Goal: Information Seeking & Learning: Learn about a topic

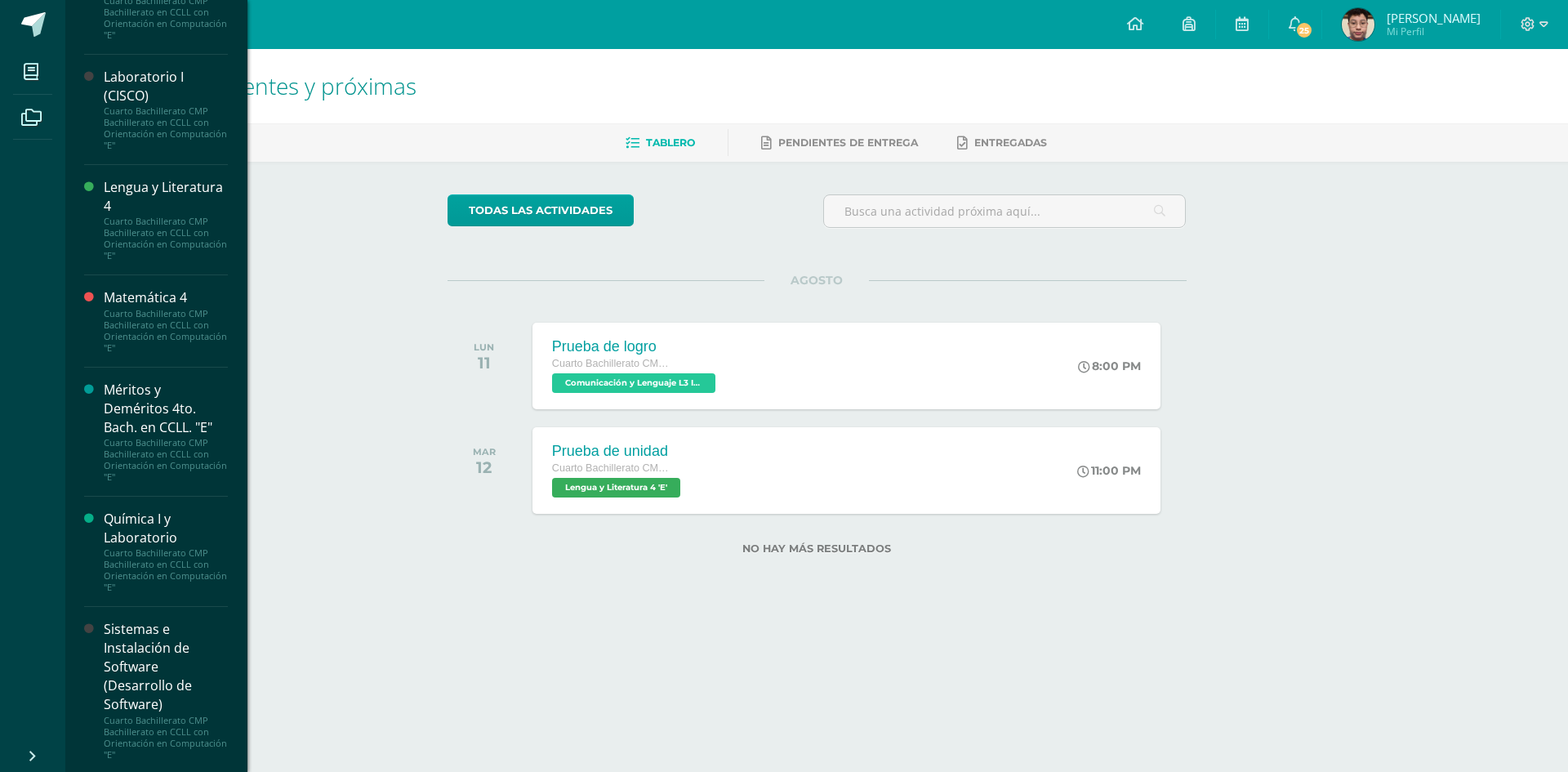
scroll to position [1422, 0]
click at [144, 669] on div "Sistemas e Instalación de Software (Desarrollo de Software)" at bounding box center [165, 666] width 124 height 95
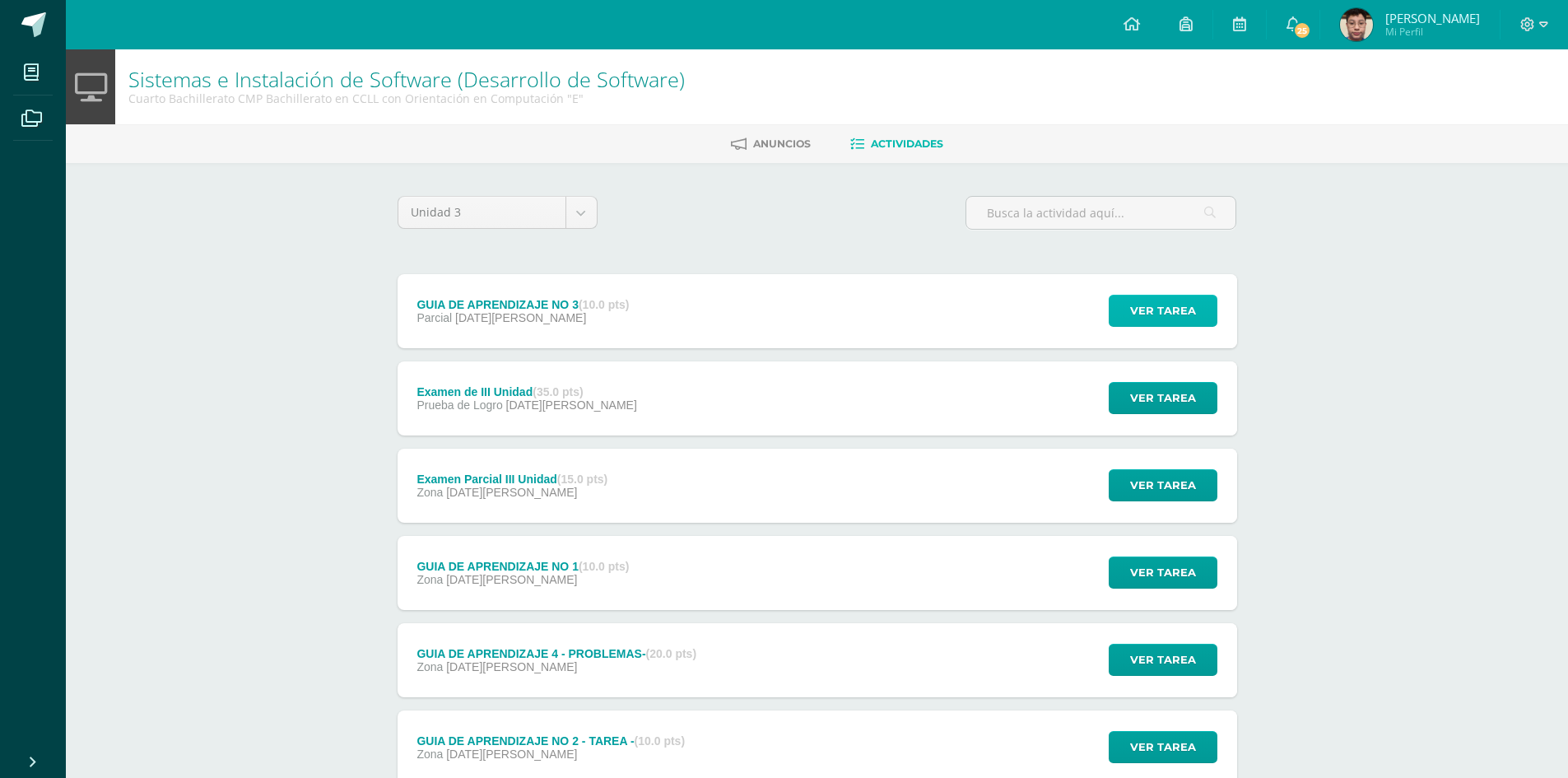
click at [1165, 307] on span "Ver tarea" at bounding box center [1163, 311] width 66 height 30
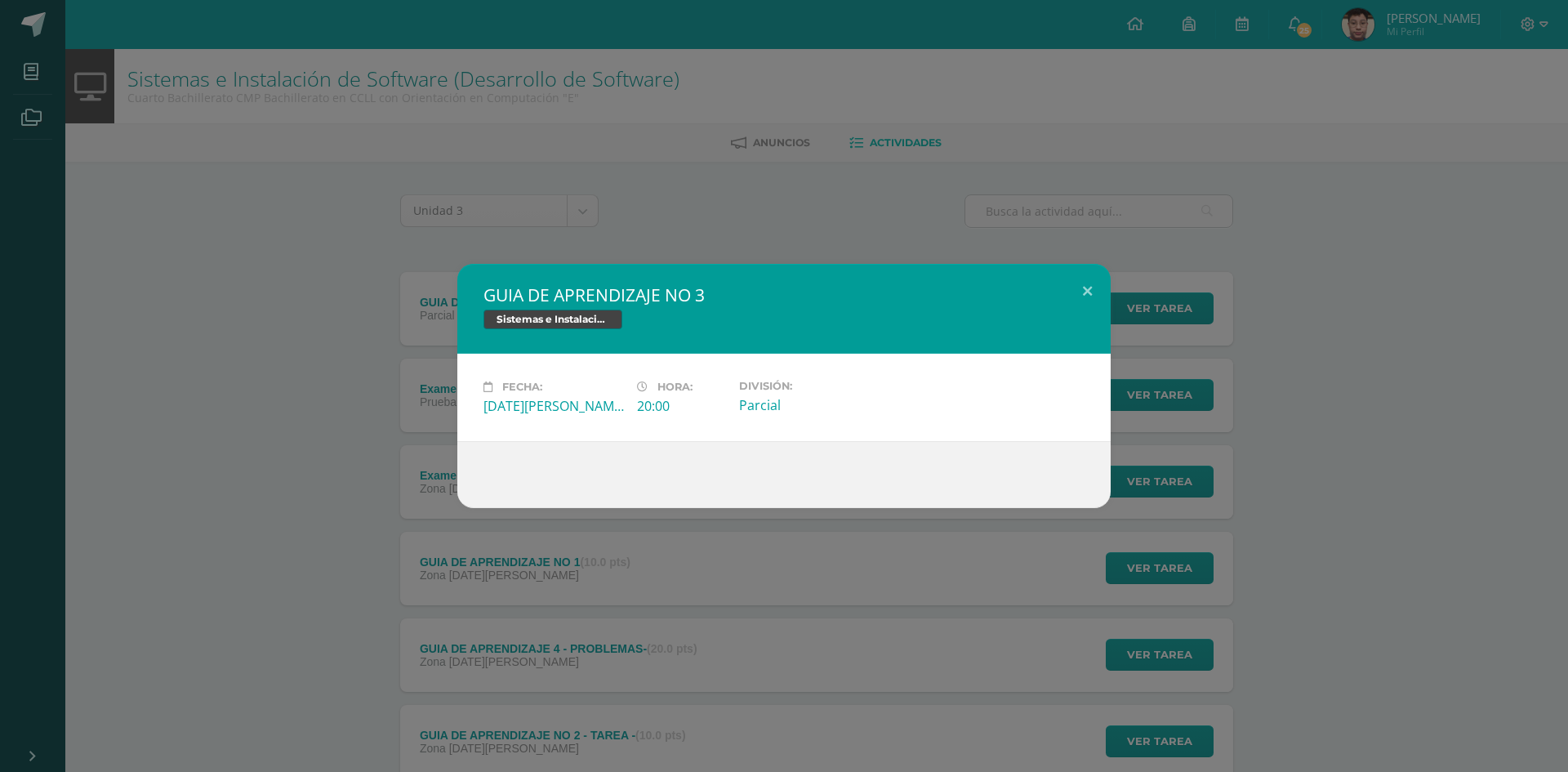
click at [1205, 398] on div "GUIA DE APRENDIZAJE NO 3 Sistemas e Instalación de Software (Desarrollo de Soft…" at bounding box center [784, 386] width 1555 height 245
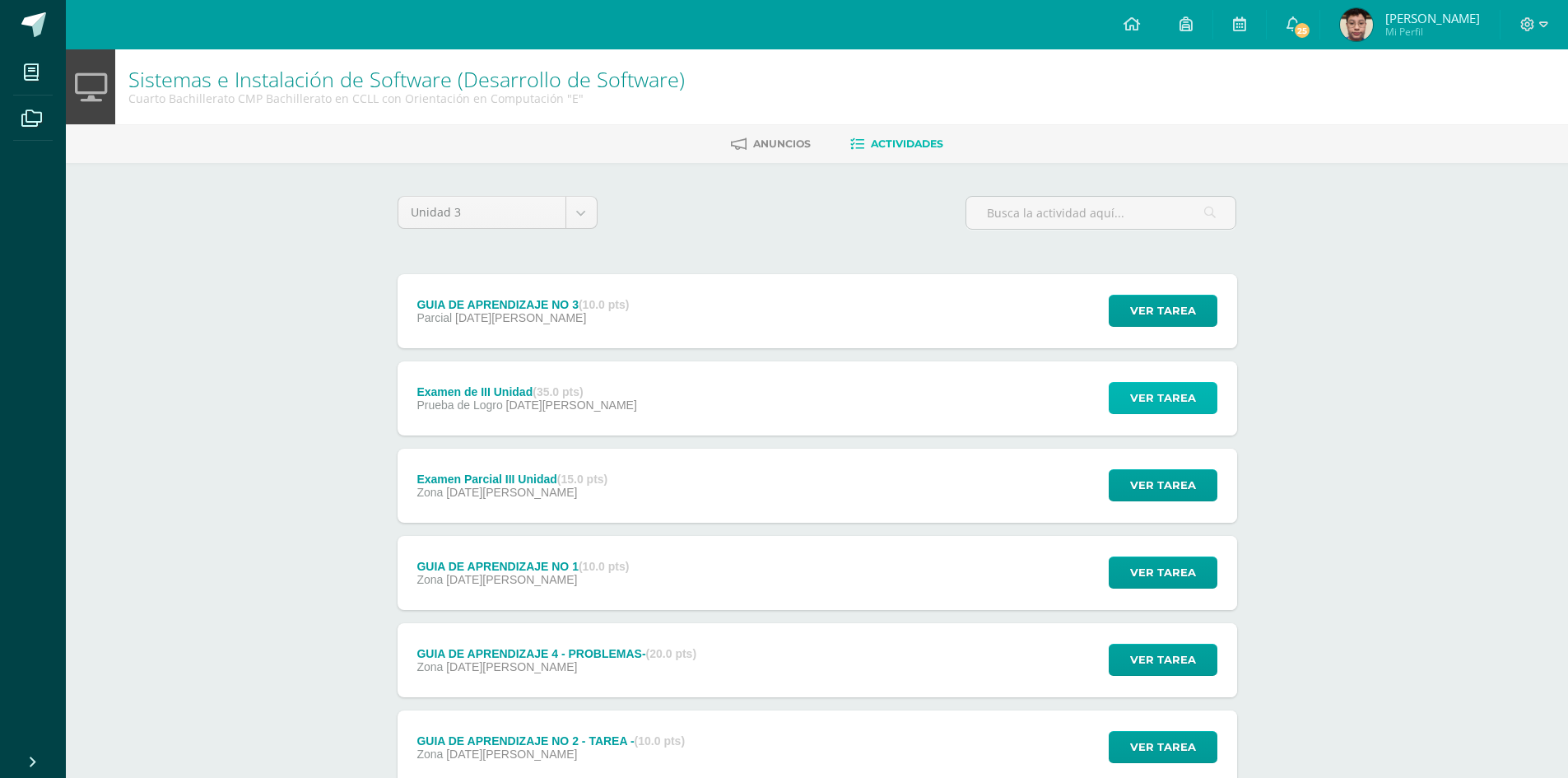
click at [1168, 412] on span "Ver tarea" at bounding box center [1163, 398] width 66 height 30
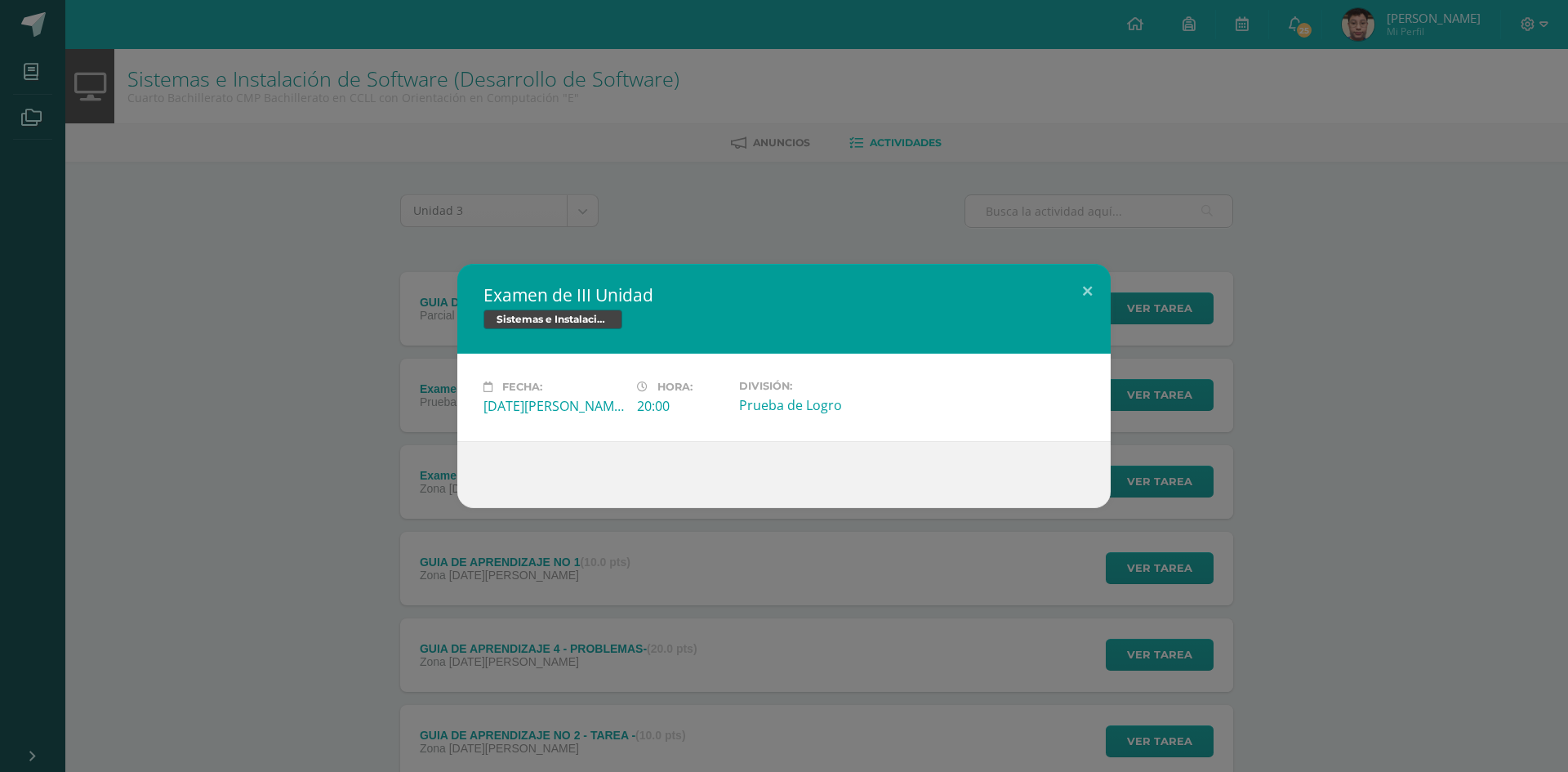
drag, startPoint x: 839, startPoint y: 594, endPoint x: 851, endPoint y: 587, distance: 13.9
click at [841, 594] on div "Examen de III Unidad Sistemas e Instalación de Software (Desarrollo de Software…" at bounding box center [784, 386] width 1568 height 772
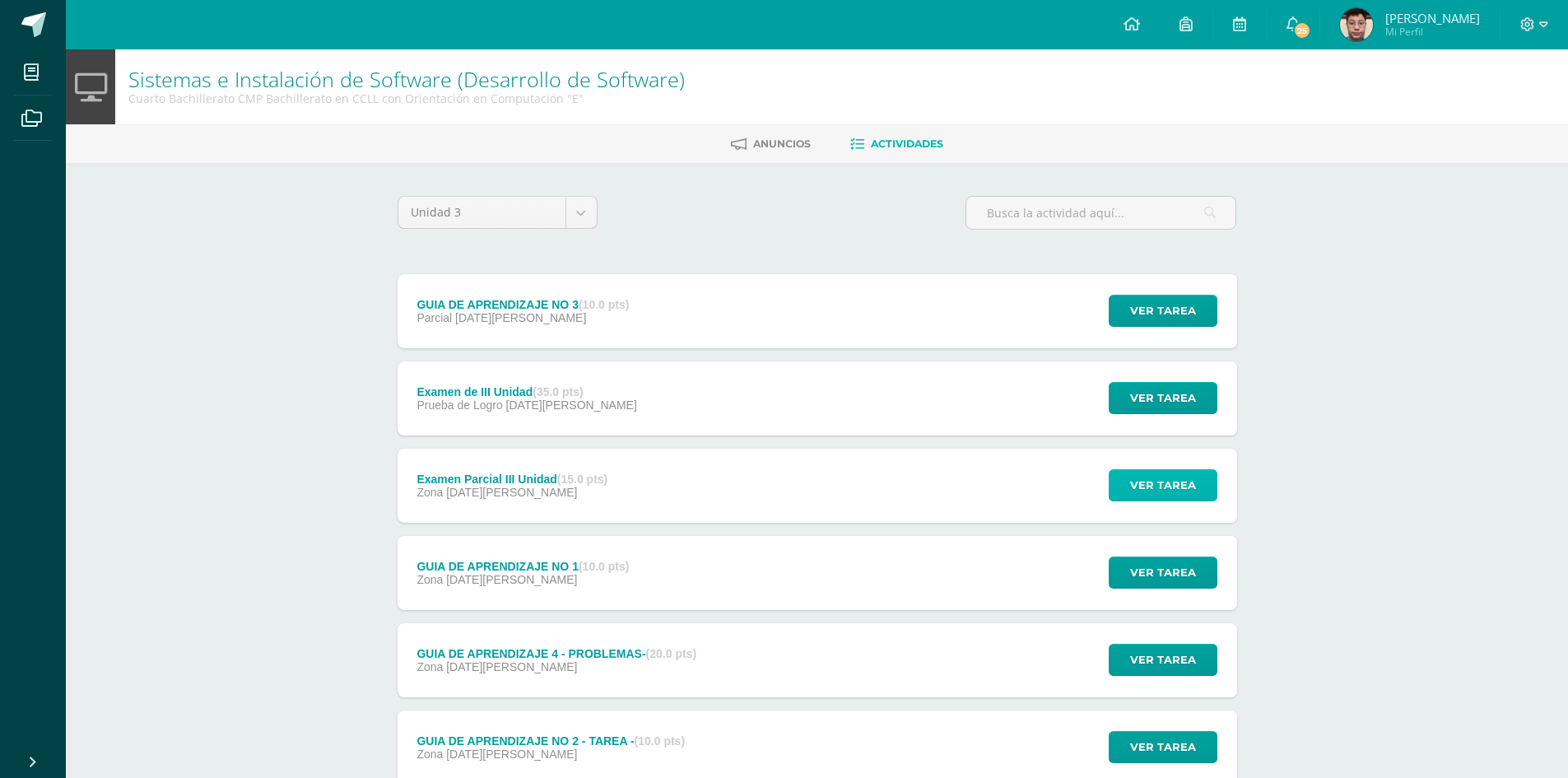
click at [1161, 489] on span "Ver tarea" at bounding box center [1163, 485] width 66 height 30
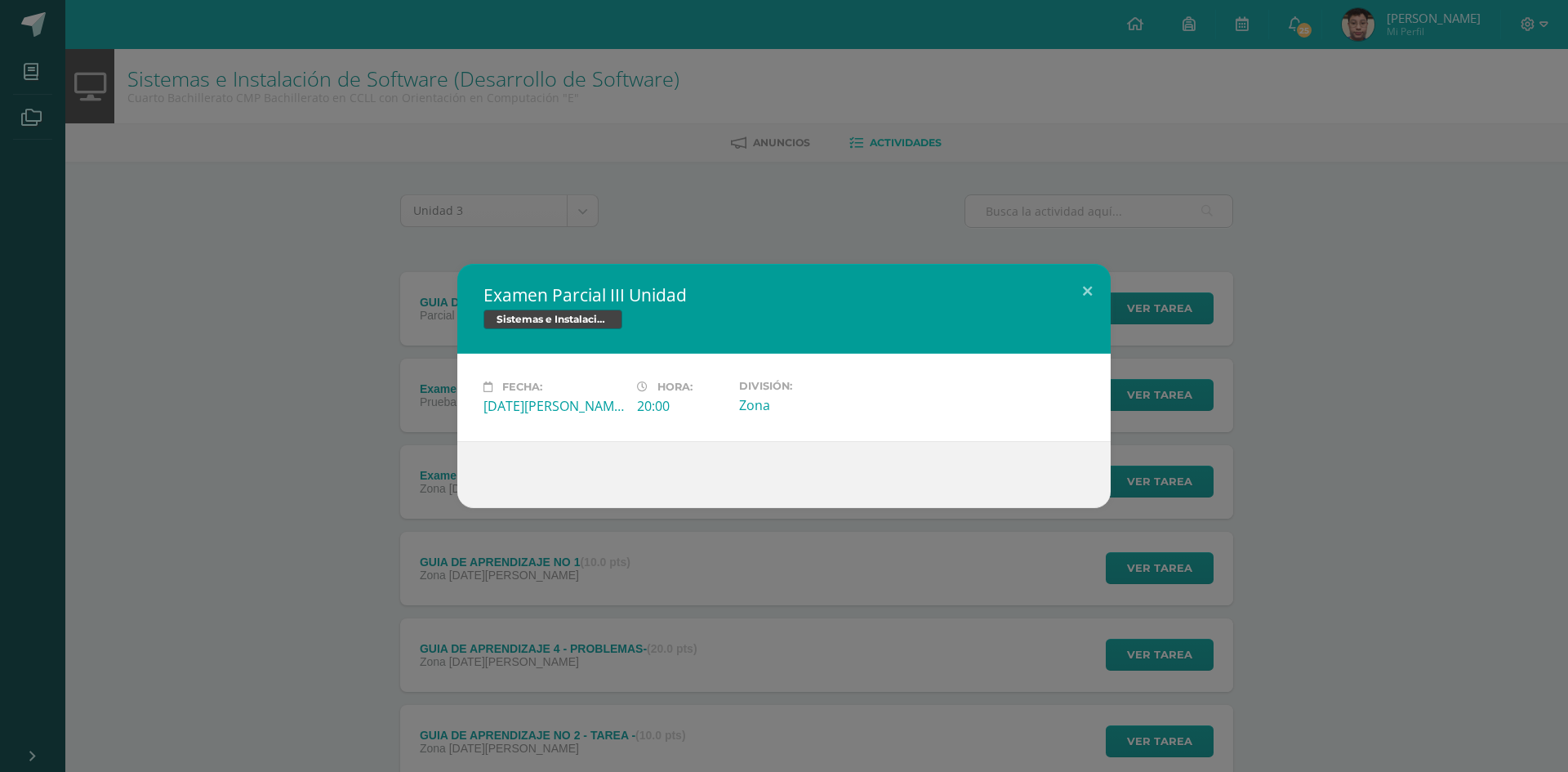
drag, startPoint x: 865, startPoint y: 541, endPoint x: 882, endPoint y: 537, distance: 17.5
click at [865, 541] on div "Examen Parcial III Unidad Sistemas e Instalación de Software (Desarrollo de Sof…" at bounding box center [784, 386] width 1568 height 772
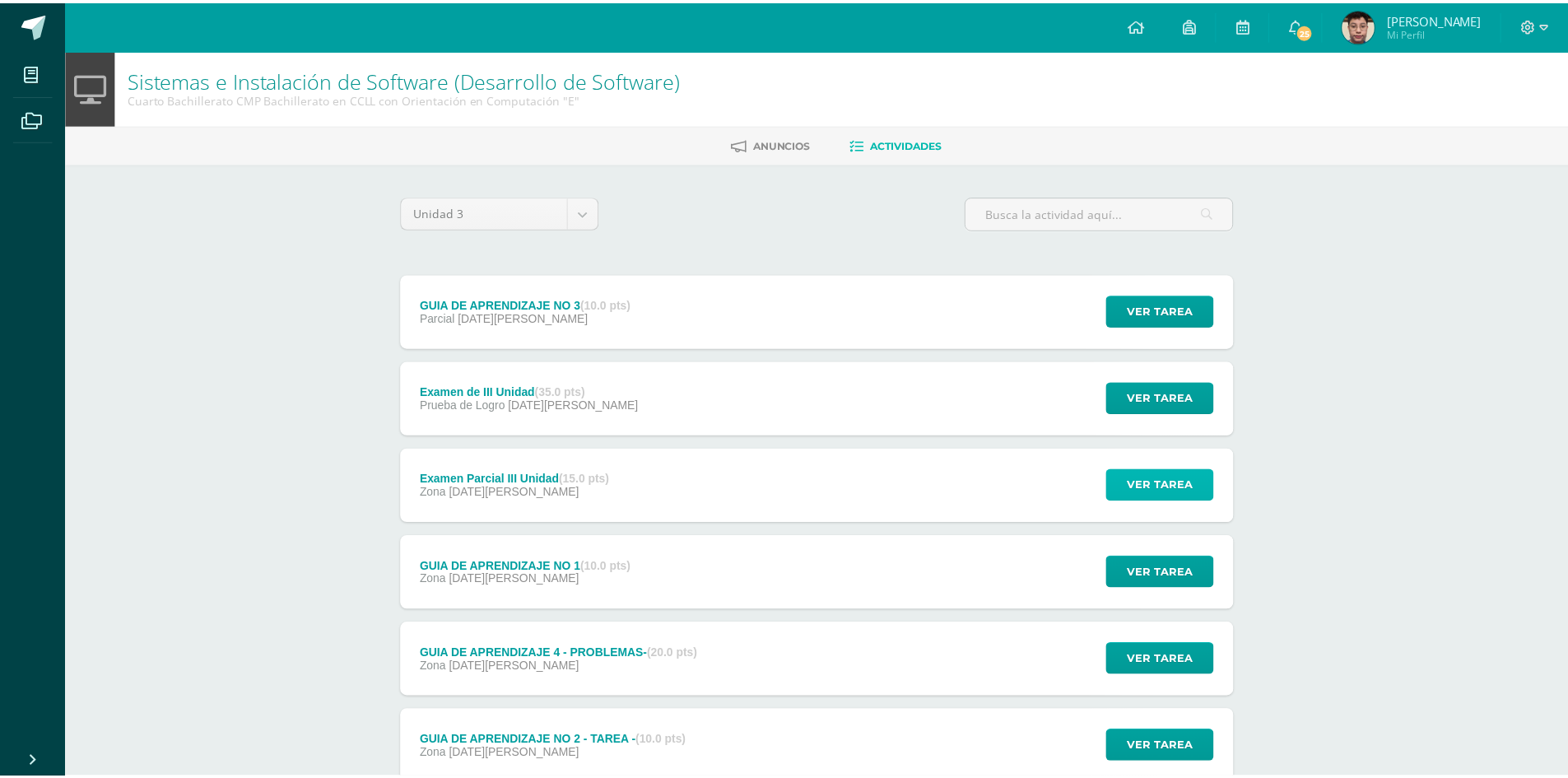
scroll to position [82, 0]
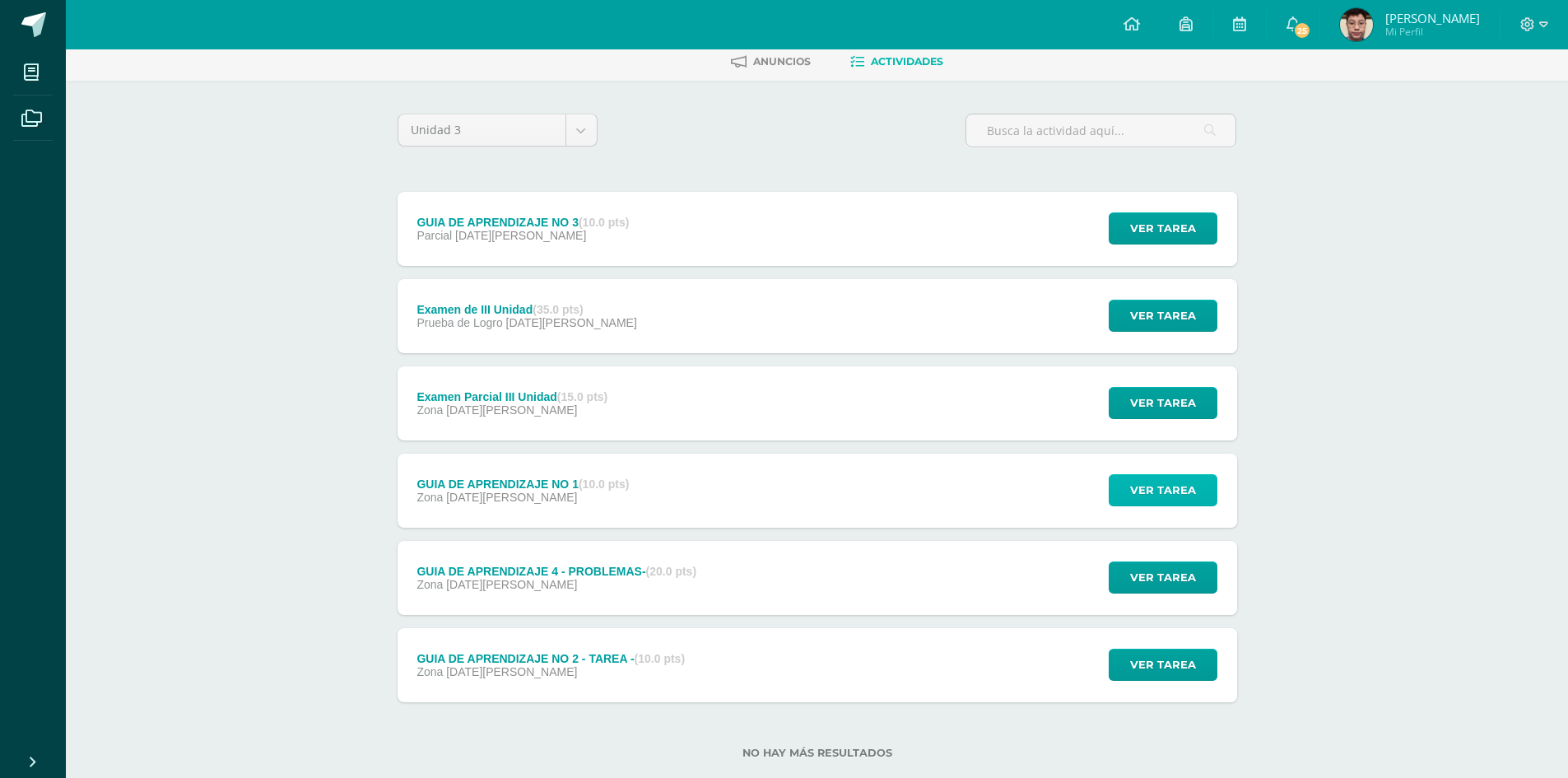
click at [1129, 490] on button "Ver tarea" at bounding box center [1163, 490] width 109 height 32
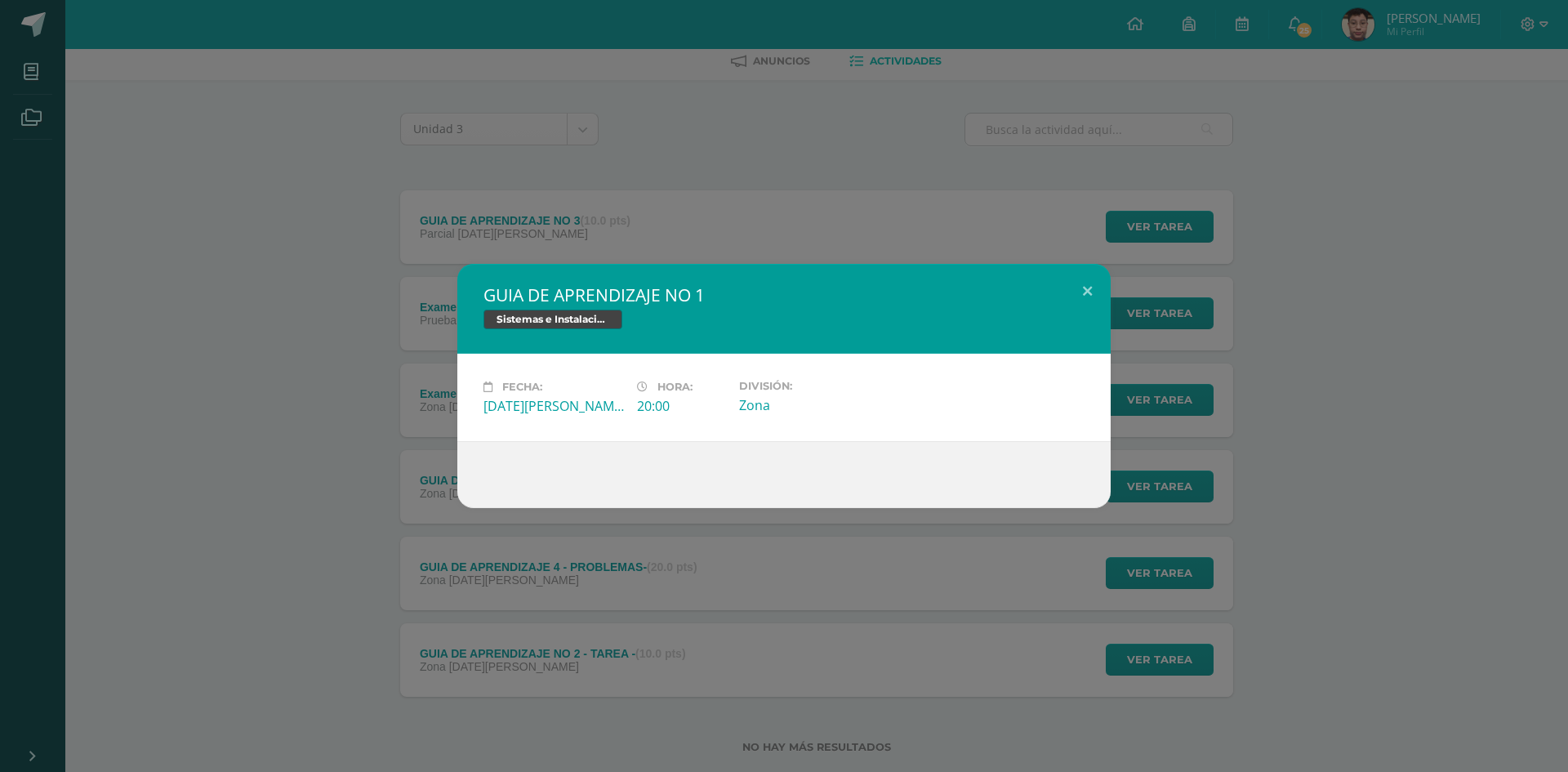
click at [737, 571] on div "GUIA DE APRENDIZAJE NO 1 Sistemas e Instalación de Software (Desarrollo de Soft…" at bounding box center [784, 386] width 1568 height 772
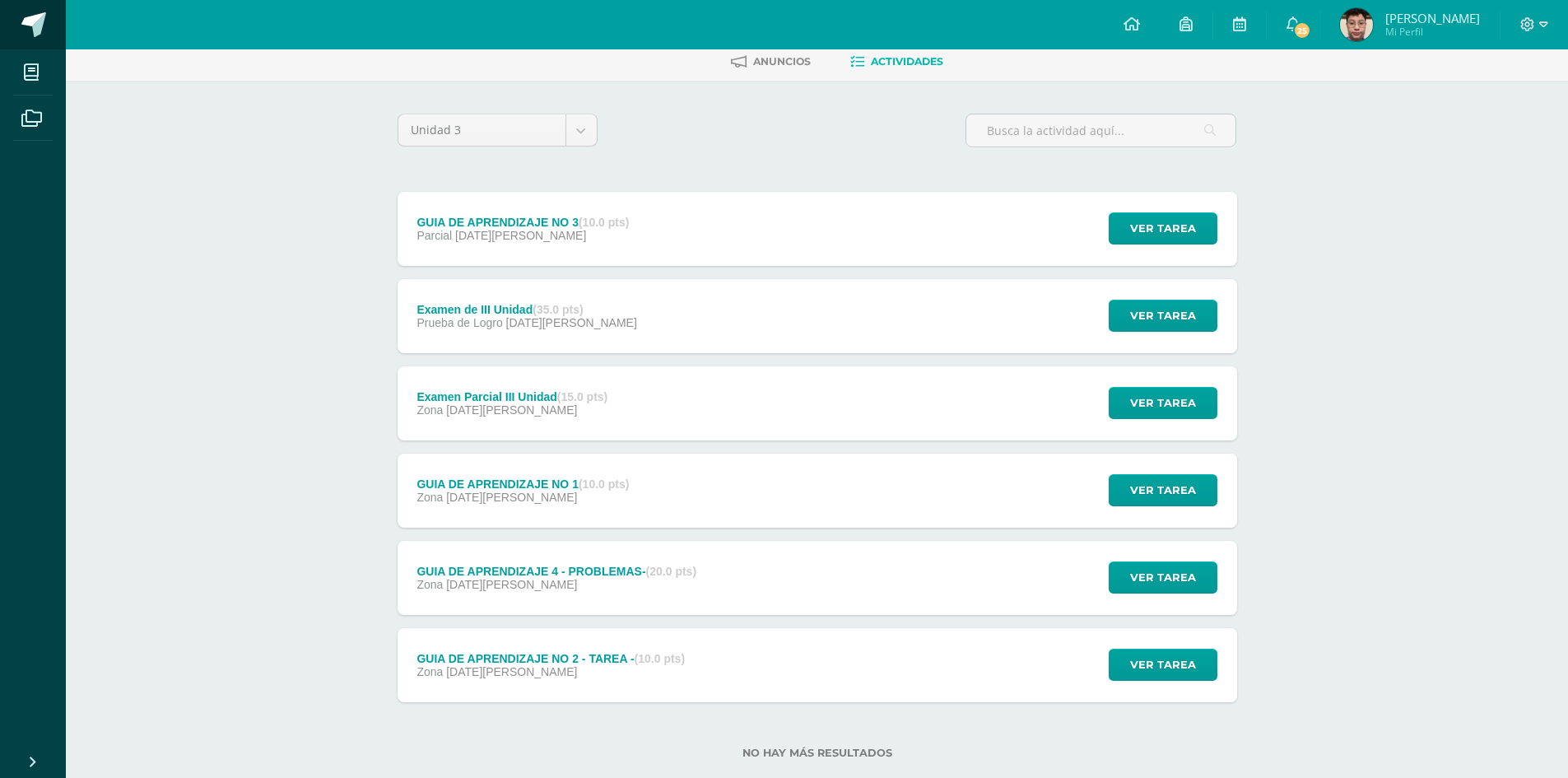
click at [44, 29] on span at bounding box center [34, 24] width 24 height 24
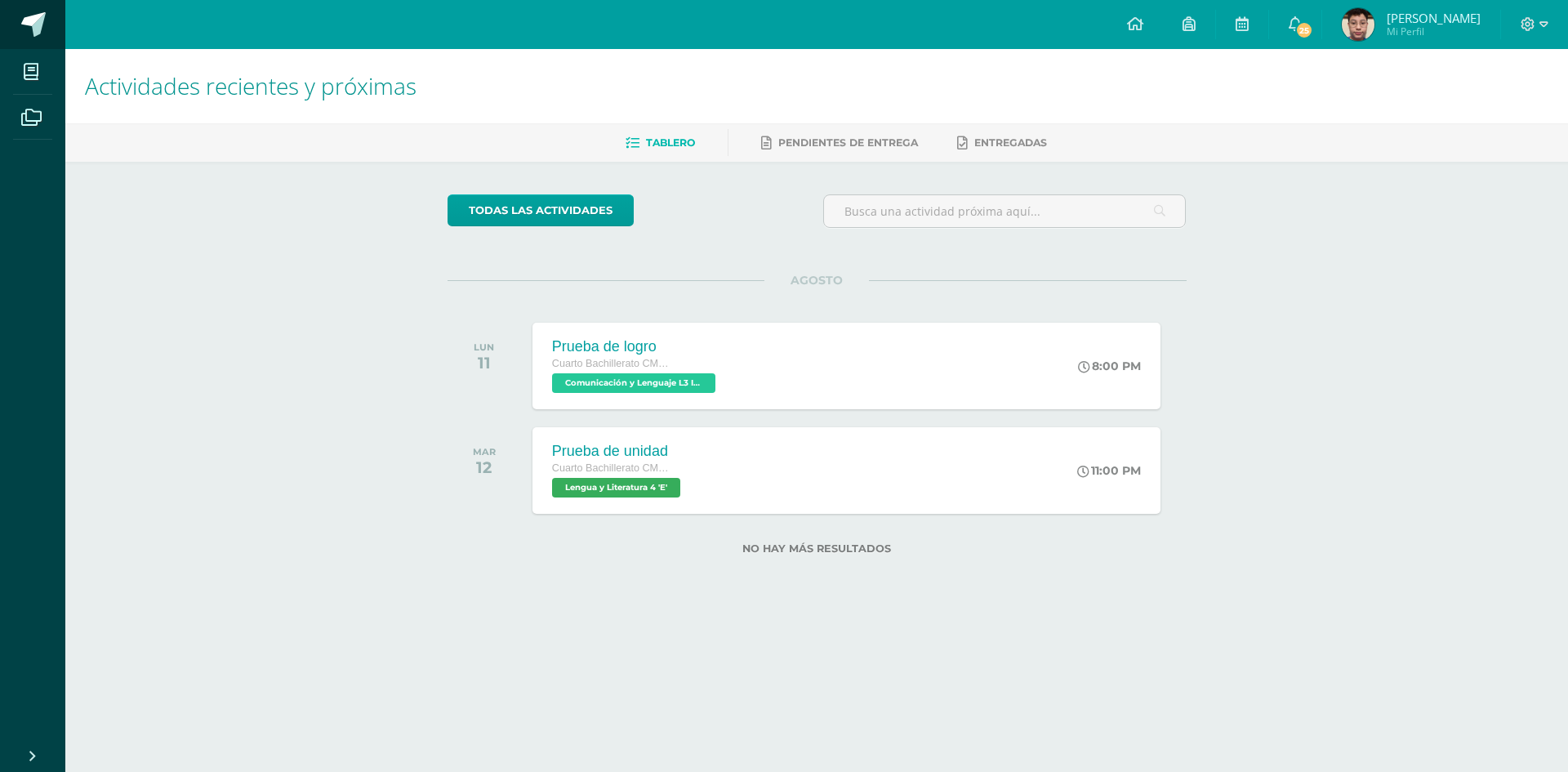
click at [25, 21] on span at bounding box center [33, 24] width 24 height 24
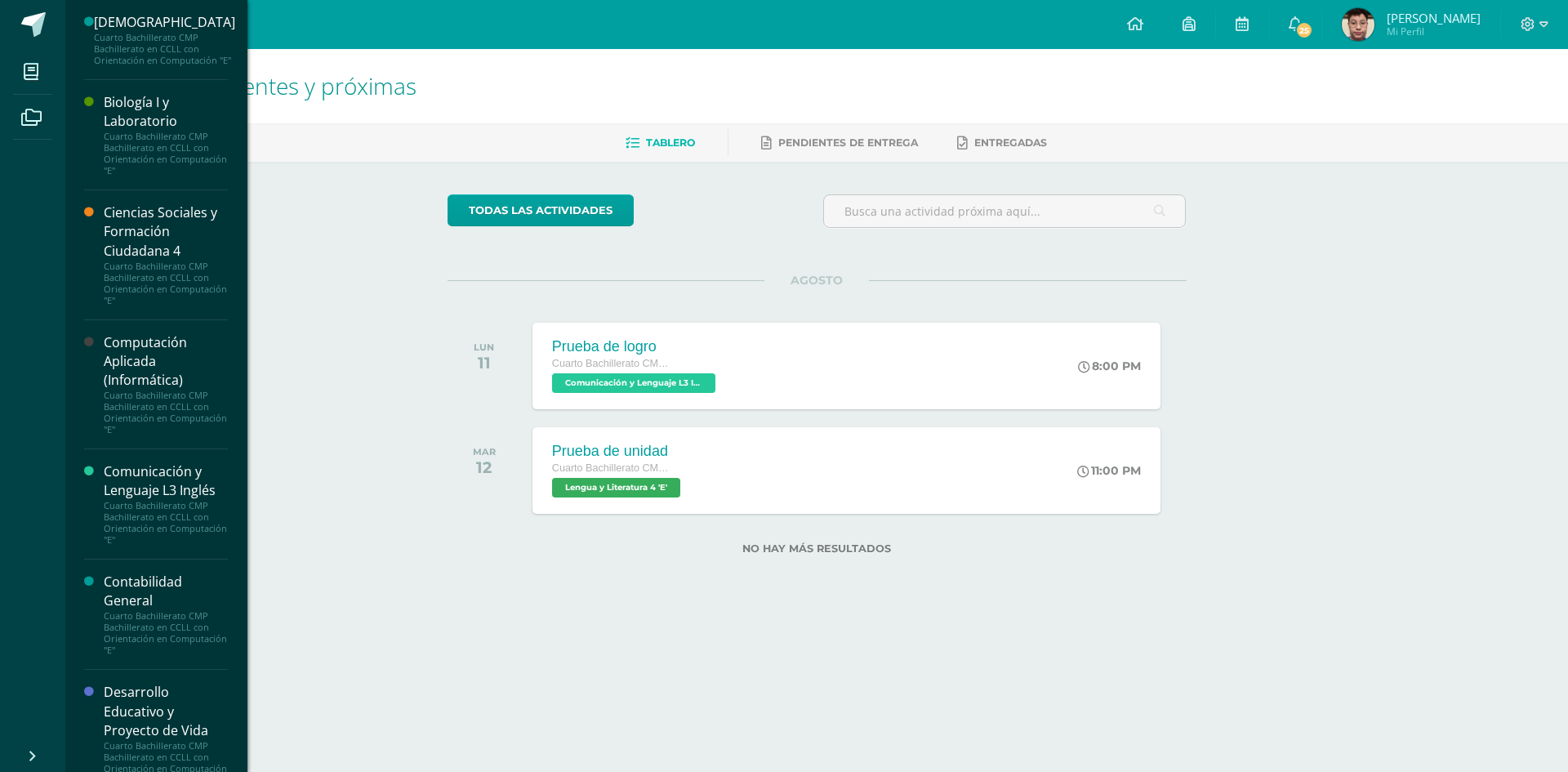
click at [178, 407] on div "Cuarto Bachillerato CMP Bachillerato en CCLL con Orientación en Computación "E"" at bounding box center [165, 413] width 124 height 46
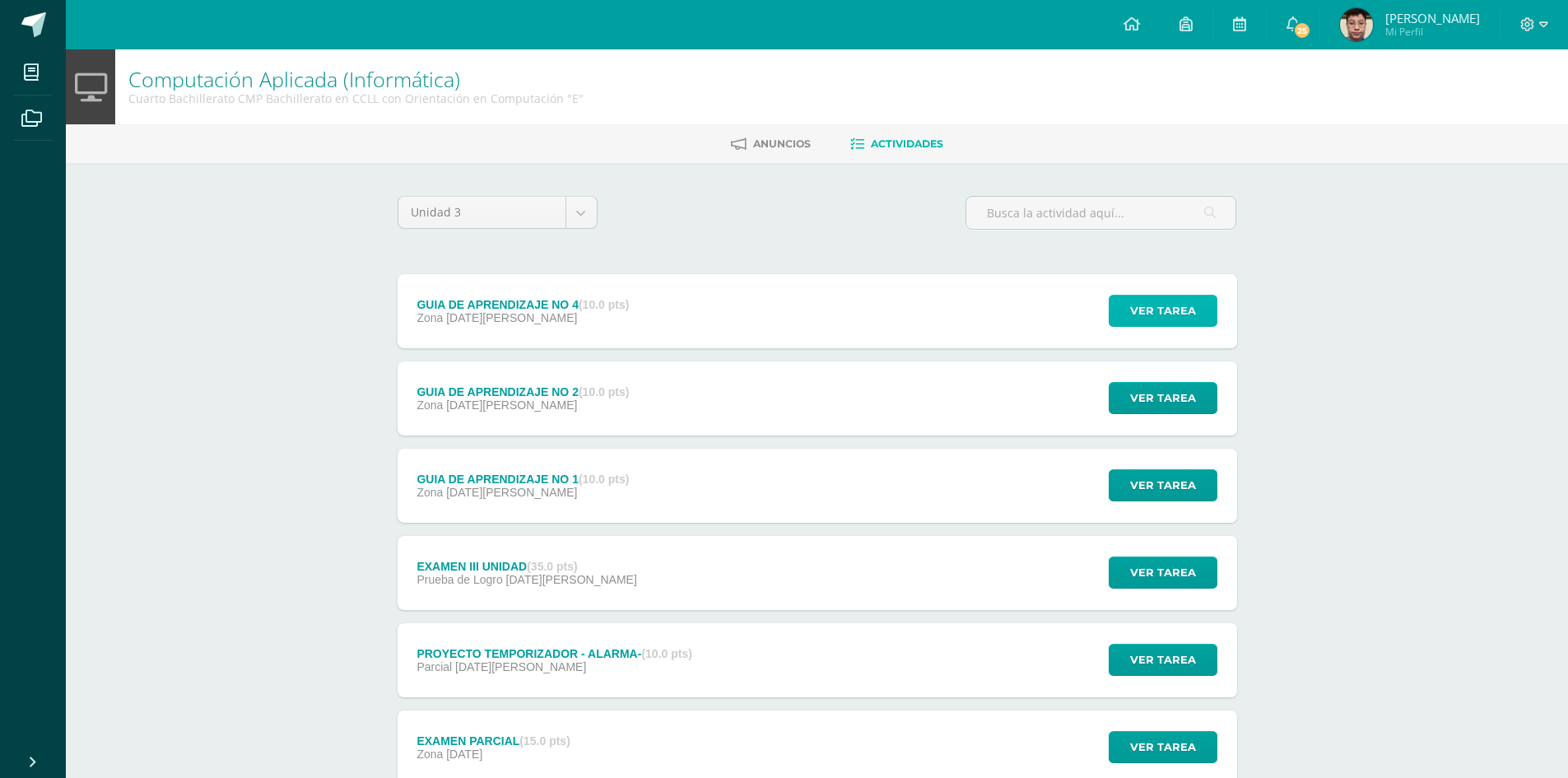
click at [1177, 316] on span "Ver tarea" at bounding box center [1163, 311] width 66 height 30
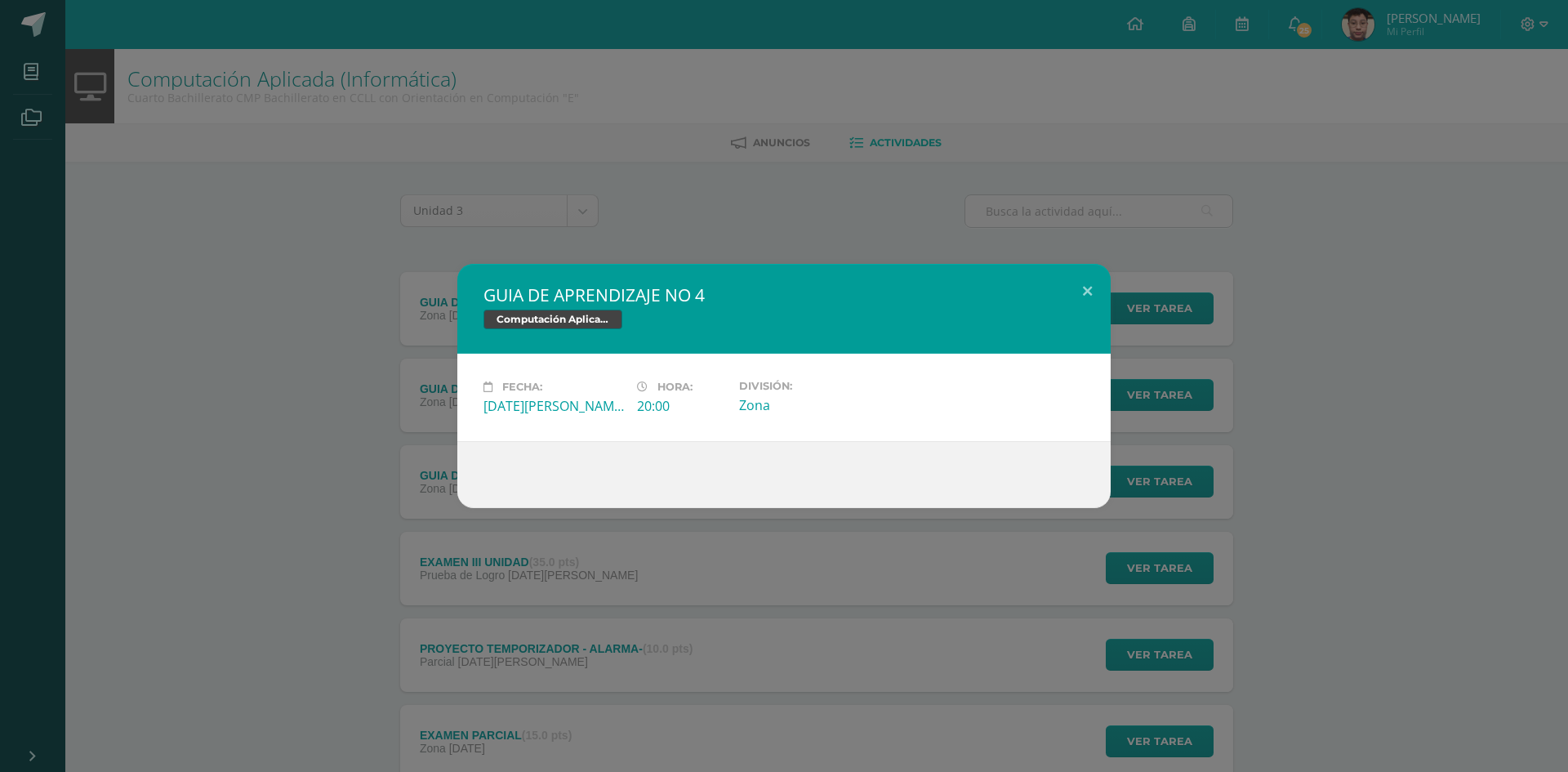
drag, startPoint x: 1189, startPoint y: 367, endPoint x: 1195, endPoint y: 391, distance: 24.7
click at [1190, 368] on div "GUIA DE APRENDIZAJE NO 4 Computación Aplicada (Informática) Fecha: [DATE][PERSO…" at bounding box center [784, 386] width 1555 height 245
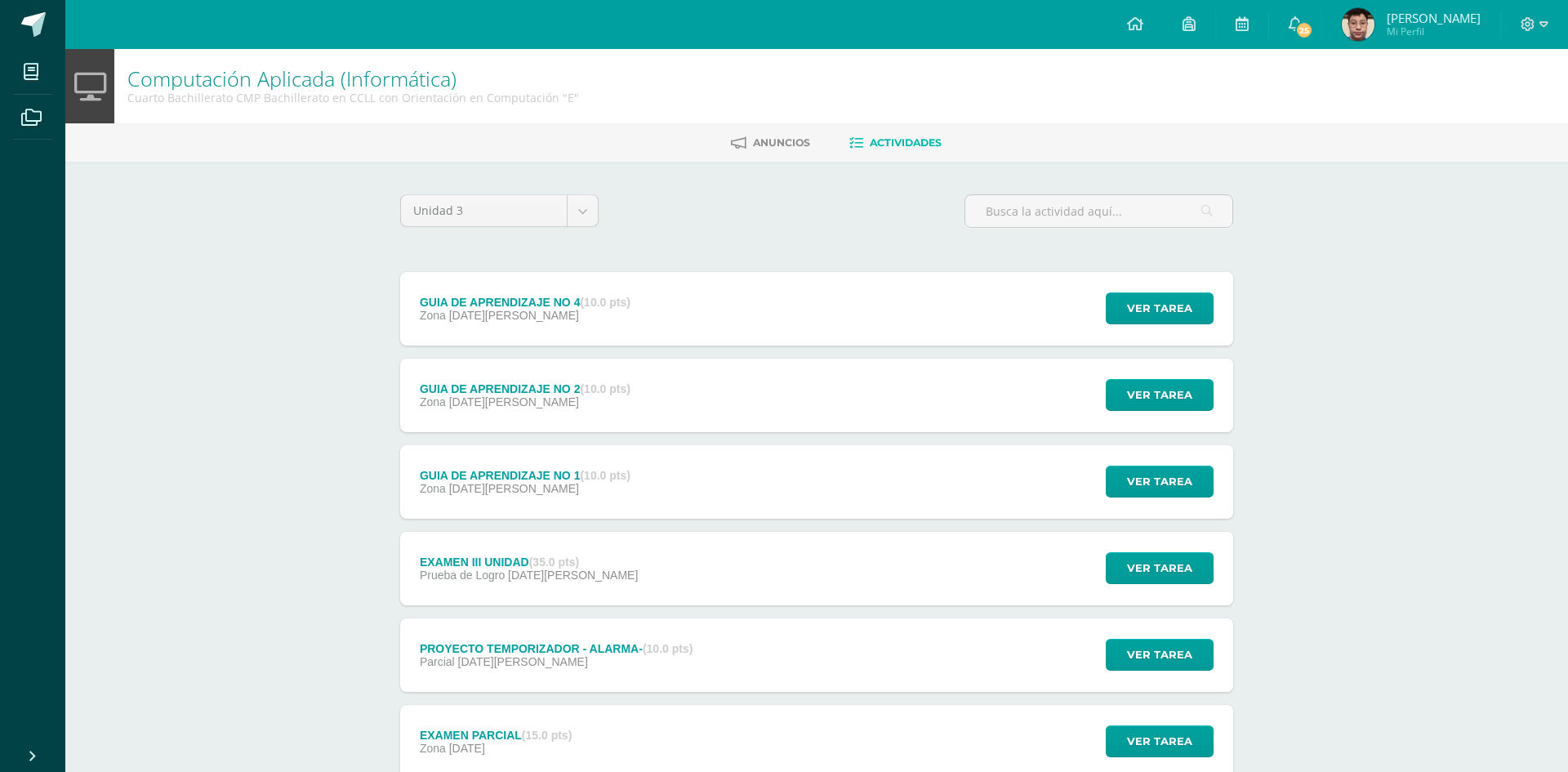
click at [1195, 395] on div "GUIA DE APRENDIZAJE NO 4 Computación Aplicada (Informática) Fecha: [DATE][PERSO…" at bounding box center [784, 386] width 1555 height 245
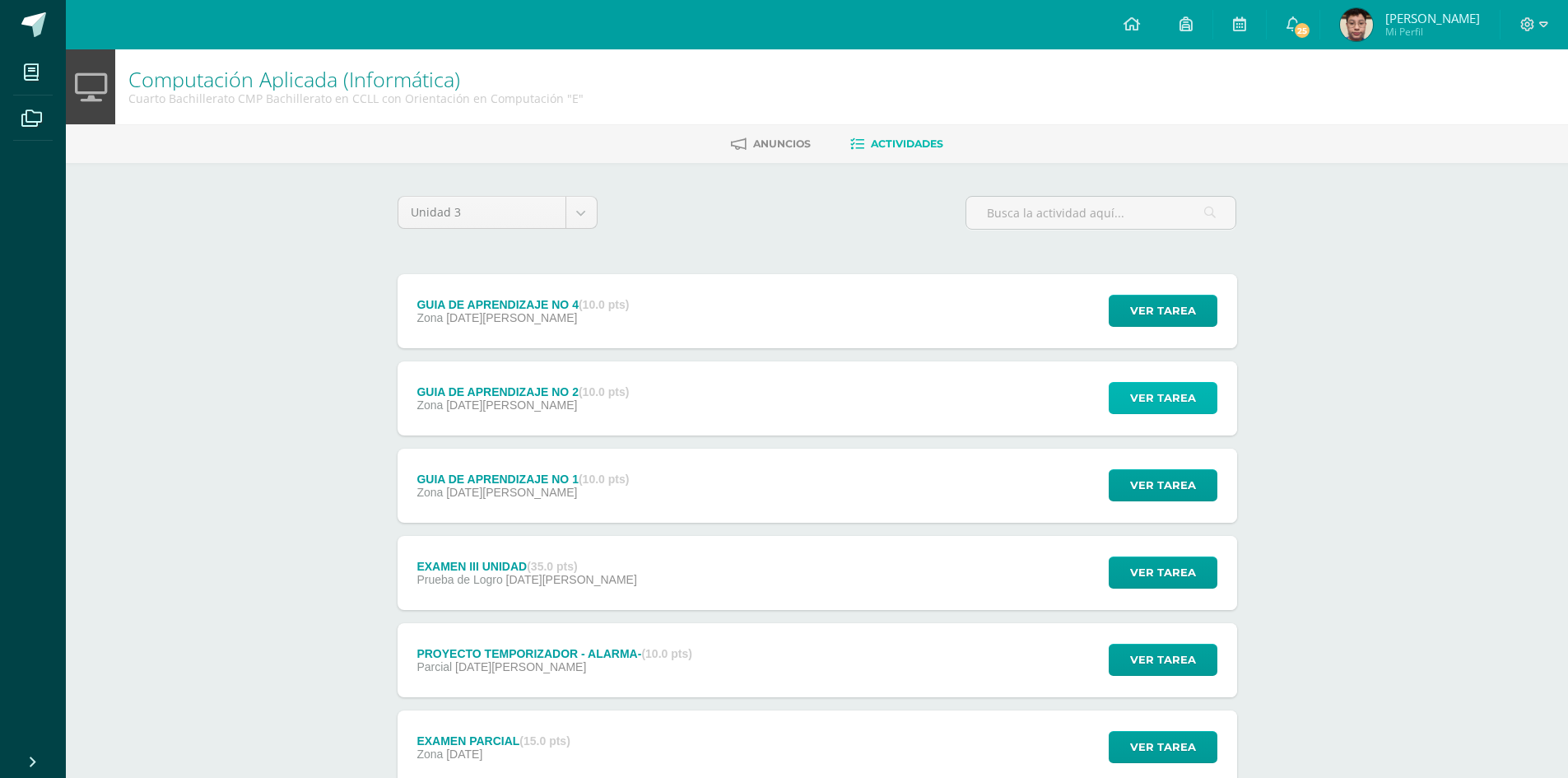
click at [1176, 397] on span "Ver tarea" at bounding box center [1163, 398] width 66 height 30
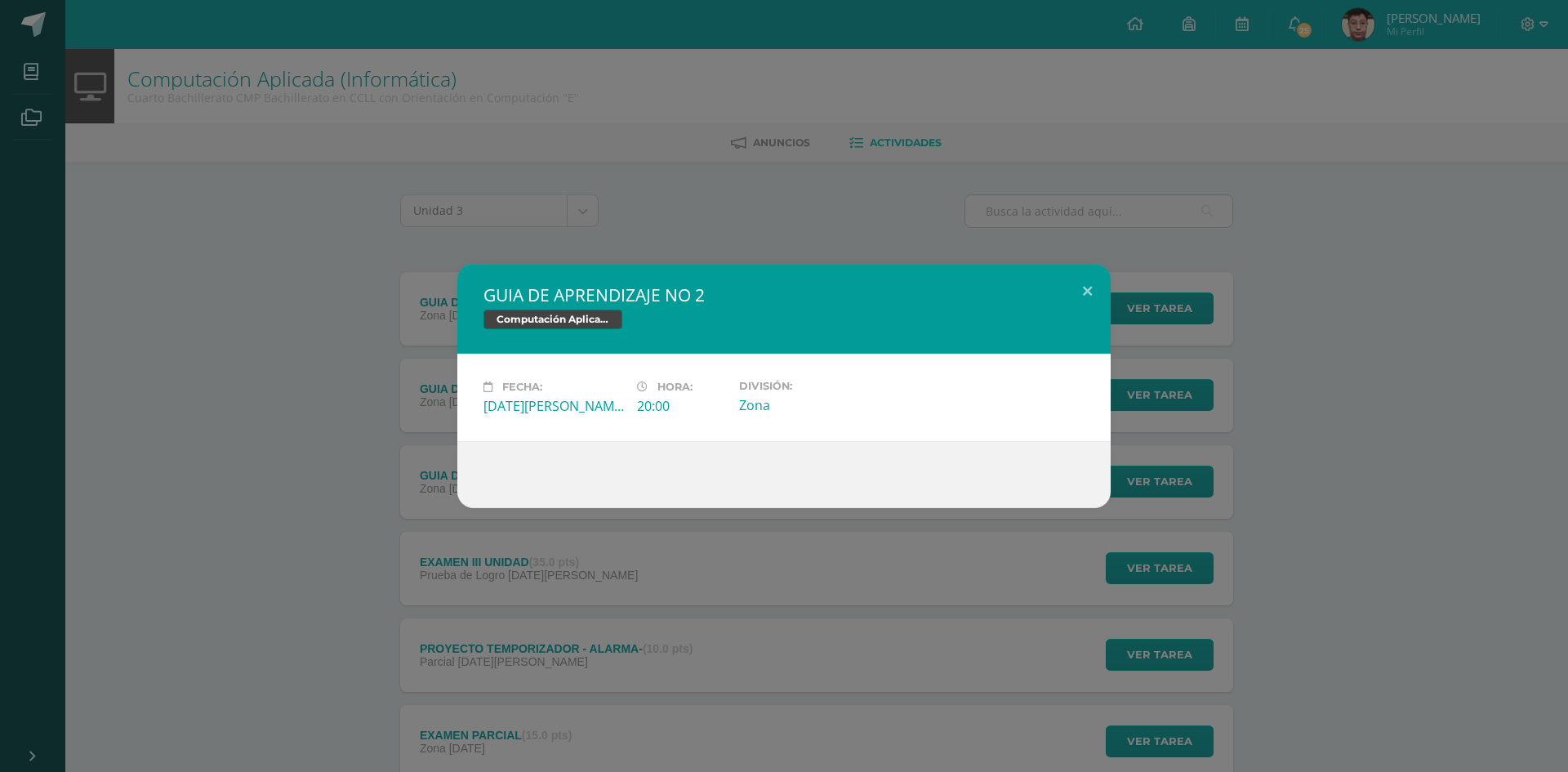
click at [1171, 416] on div "GUIA DE APRENDIZAJE NO 2 Computación Aplicada (Informática) Fecha: [DATE][PERSO…" at bounding box center [784, 386] width 1555 height 245
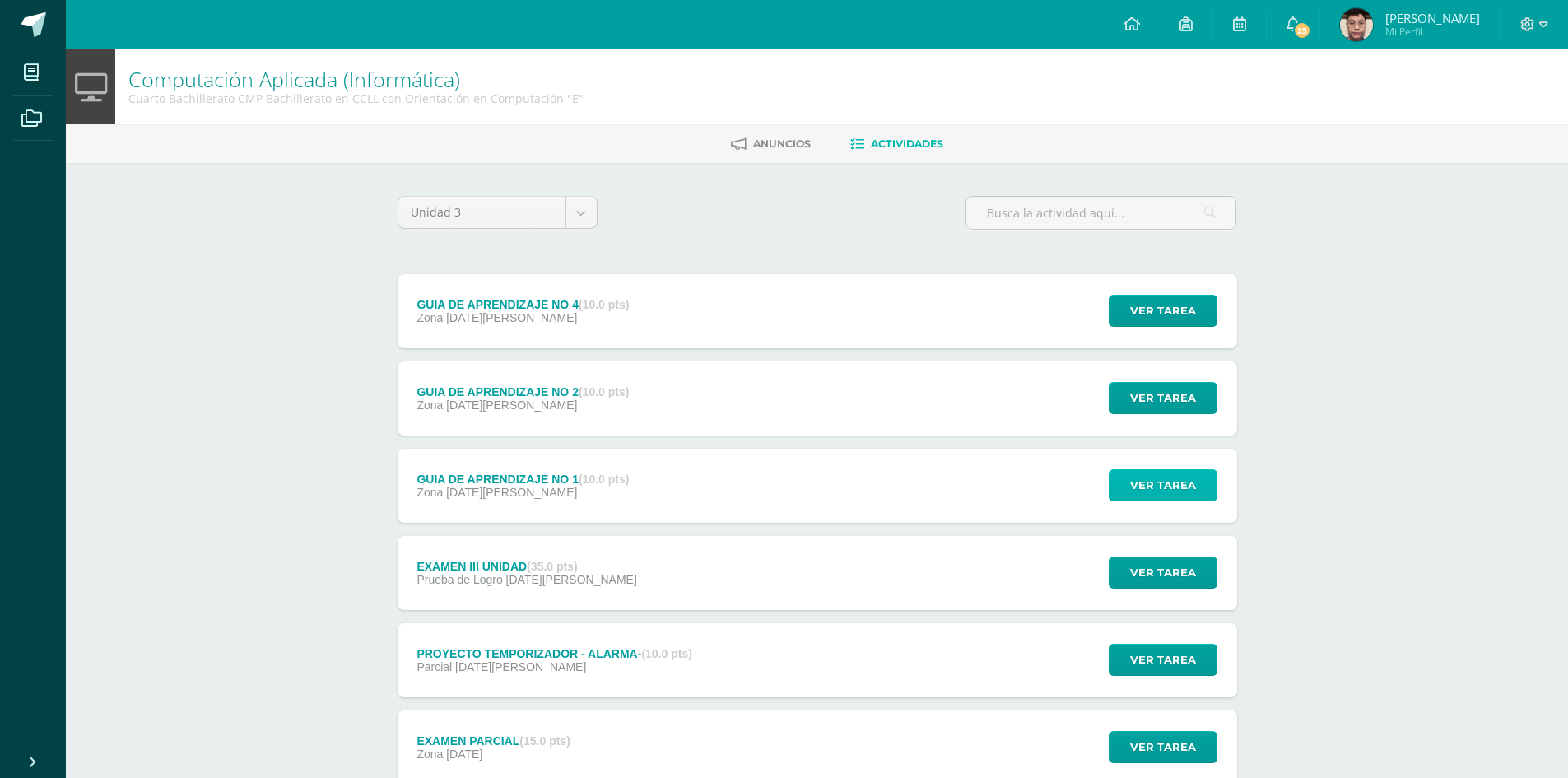
click at [1155, 484] on span "Ver tarea" at bounding box center [1163, 485] width 66 height 30
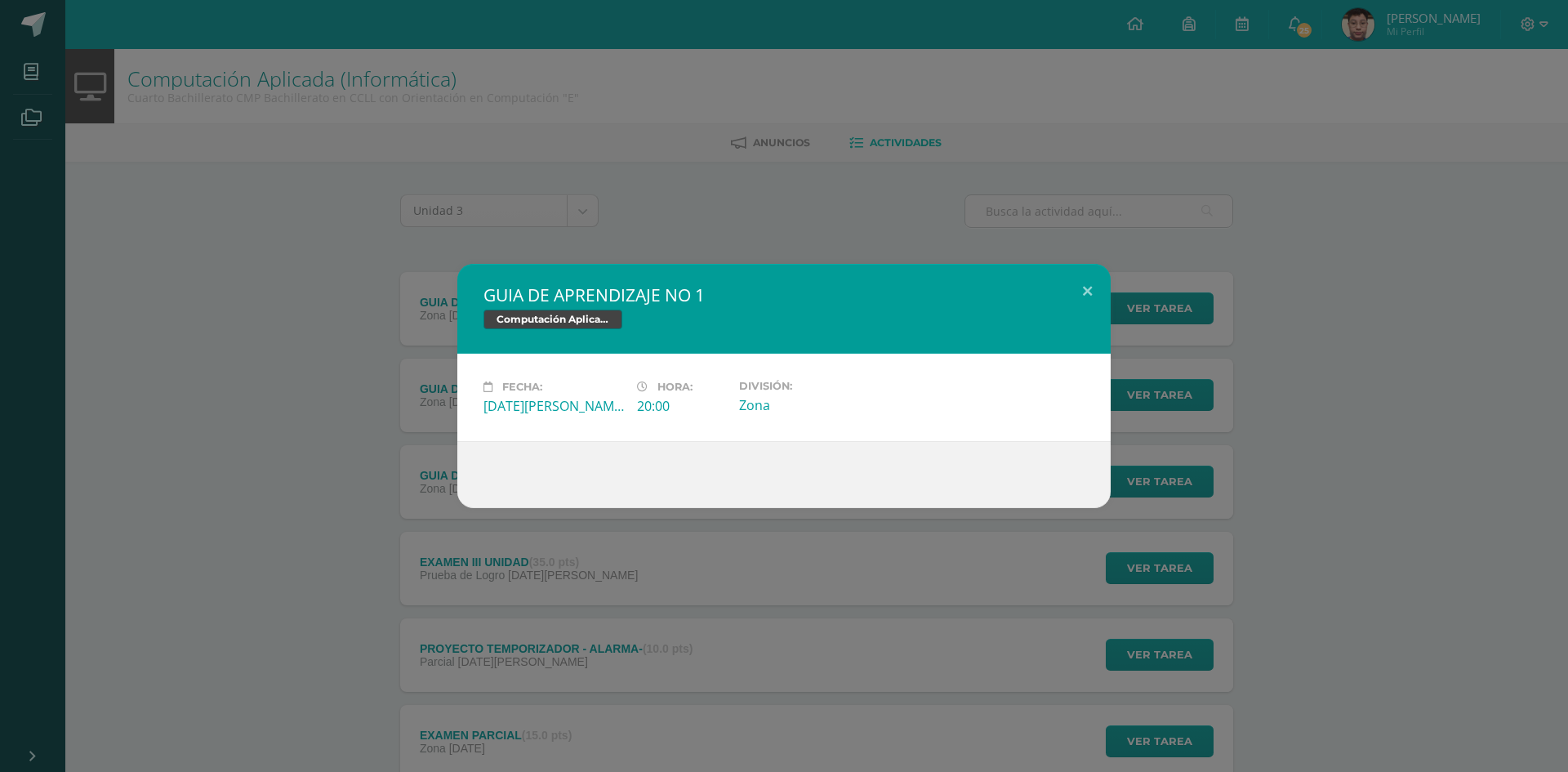
drag, startPoint x: 1115, startPoint y: 465, endPoint x: 1123, endPoint y: 456, distance: 12.0
click at [1115, 463] on div "GUIA DE APRENDIZAJE NO 1 Computación Aplicada (Informática) Fecha: [DATE][PERSO…" at bounding box center [784, 386] width 1555 height 245
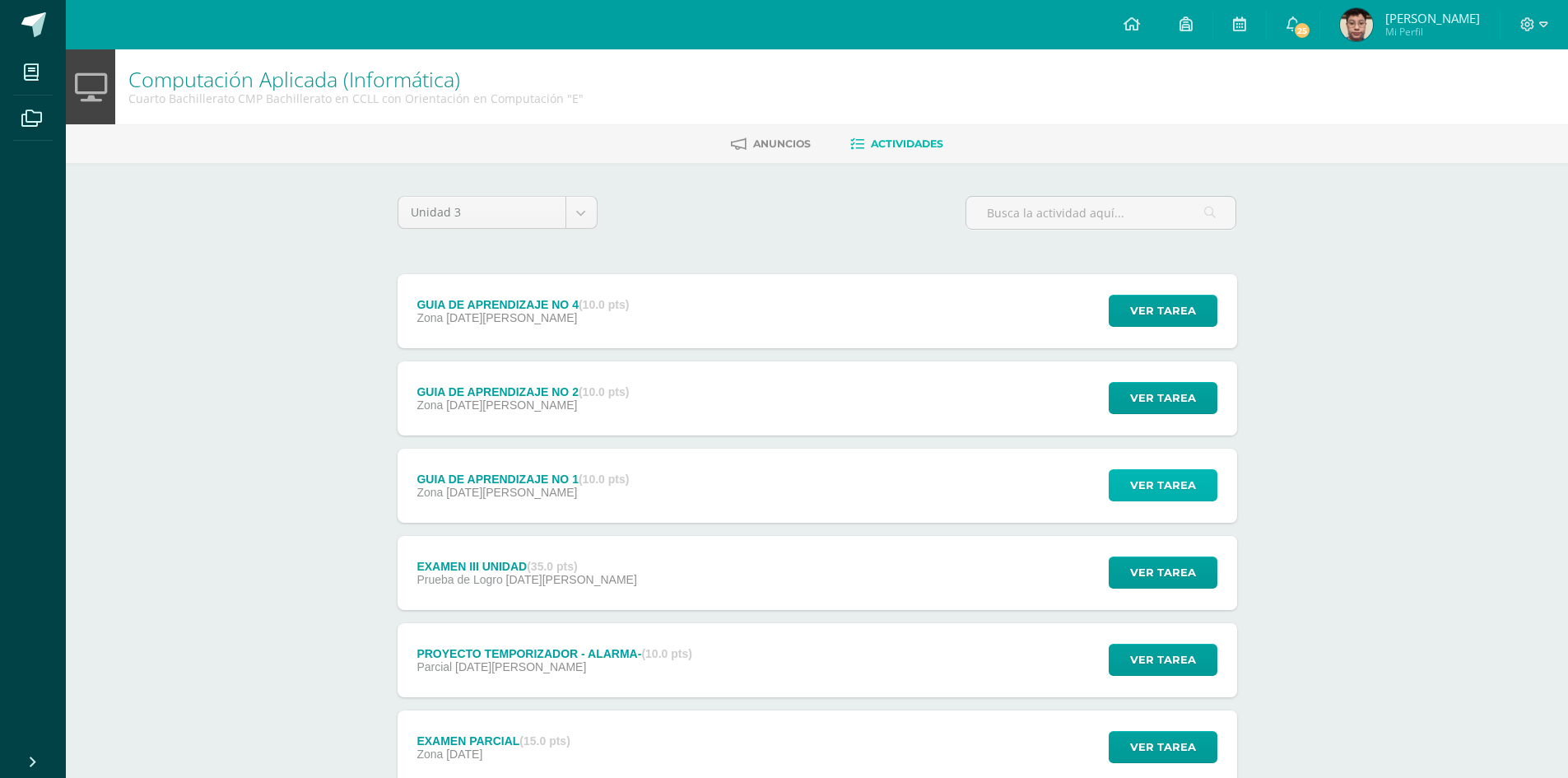
scroll to position [82, 0]
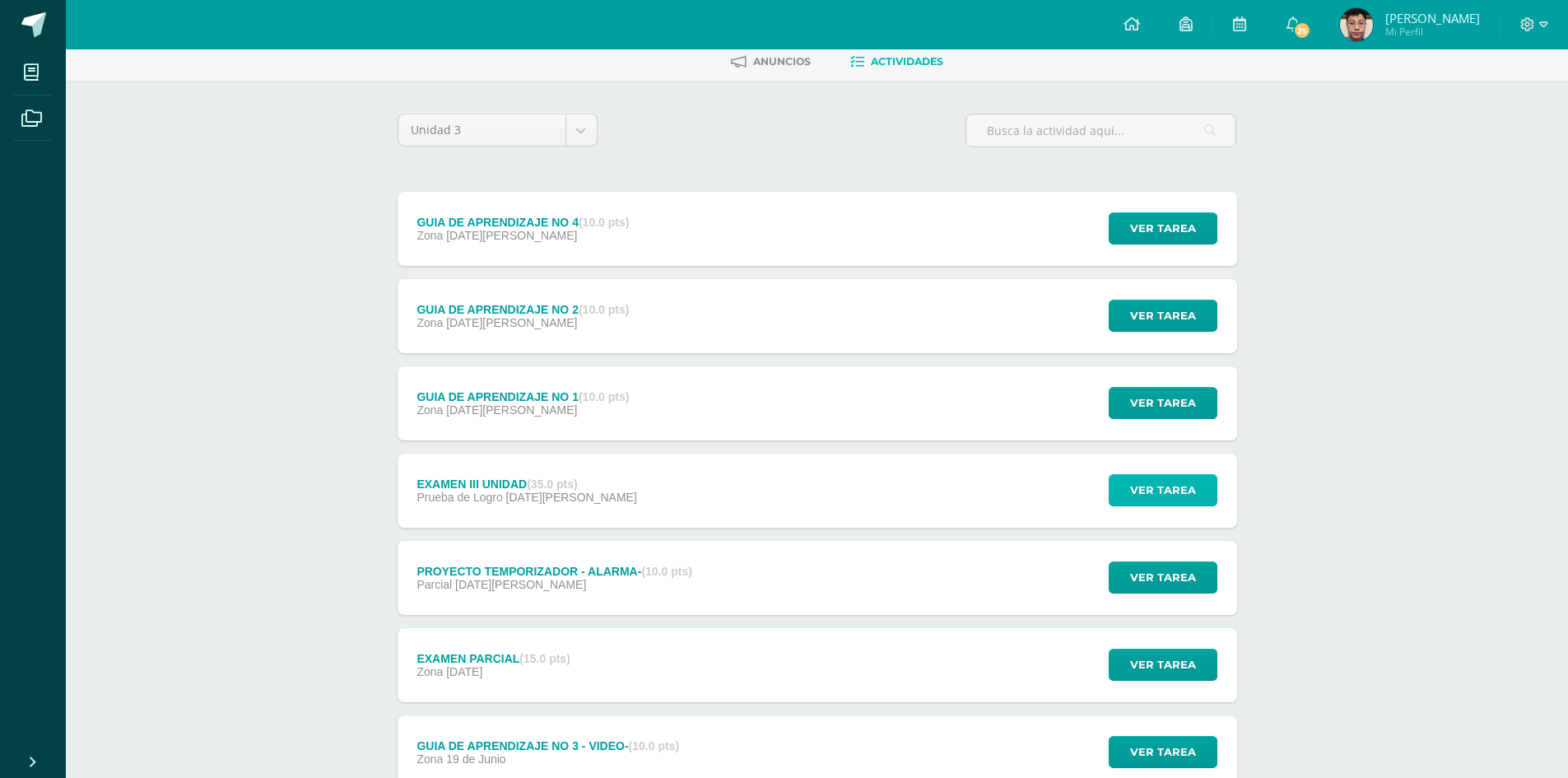
click at [1178, 491] on span "Ver tarea" at bounding box center [1163, 490] width 66 height 30
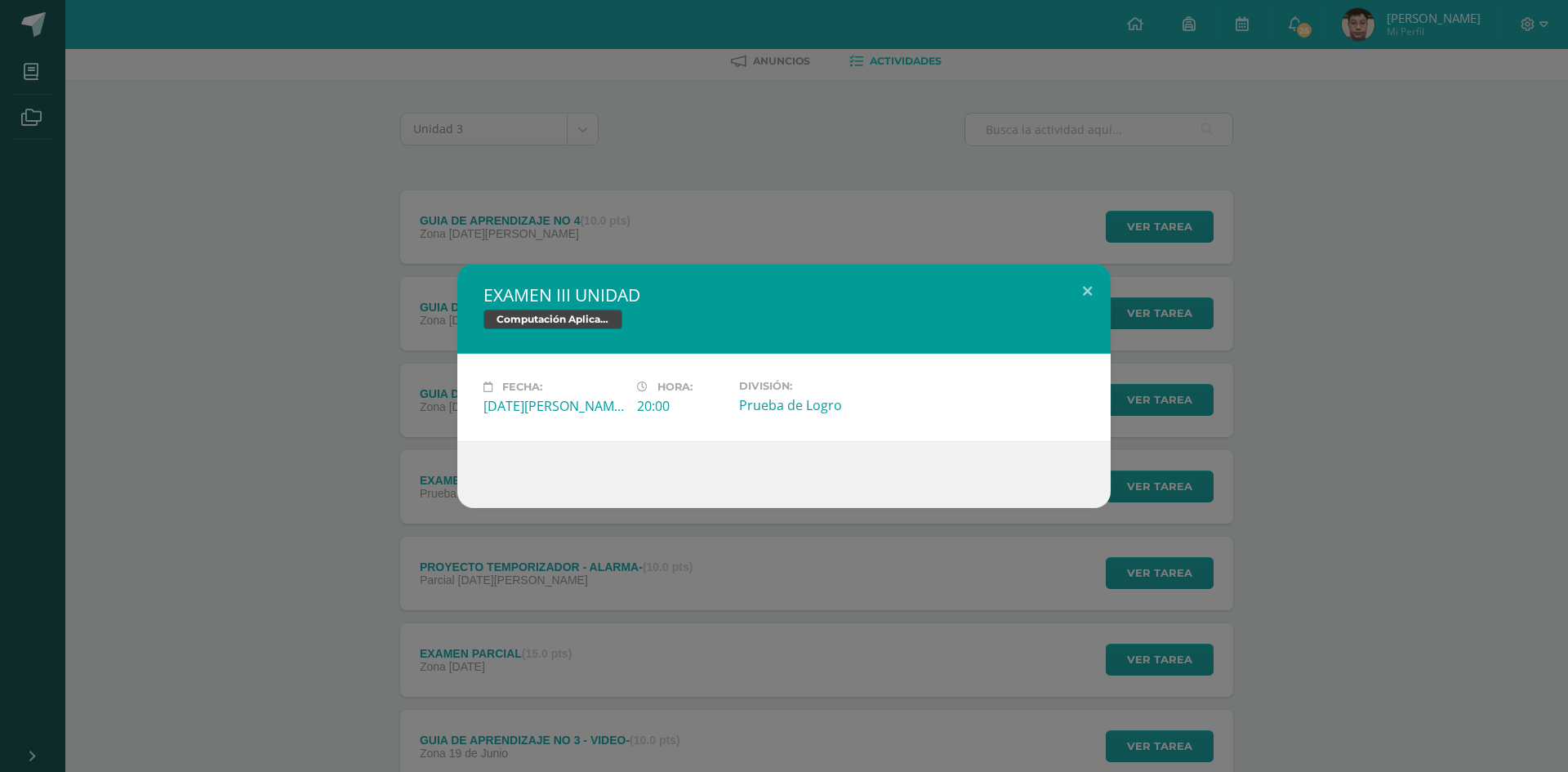
click at [1093, 499] on div at bounding box center [784, 474] width 653 height 67
click at [1132, 581] on div "EXAMEN III UNIDAD Computación Aplicada (Informática) Fecha: [DATE][PERSON_NAME]…" at bounding box center [784, 386] width 1568 height 772
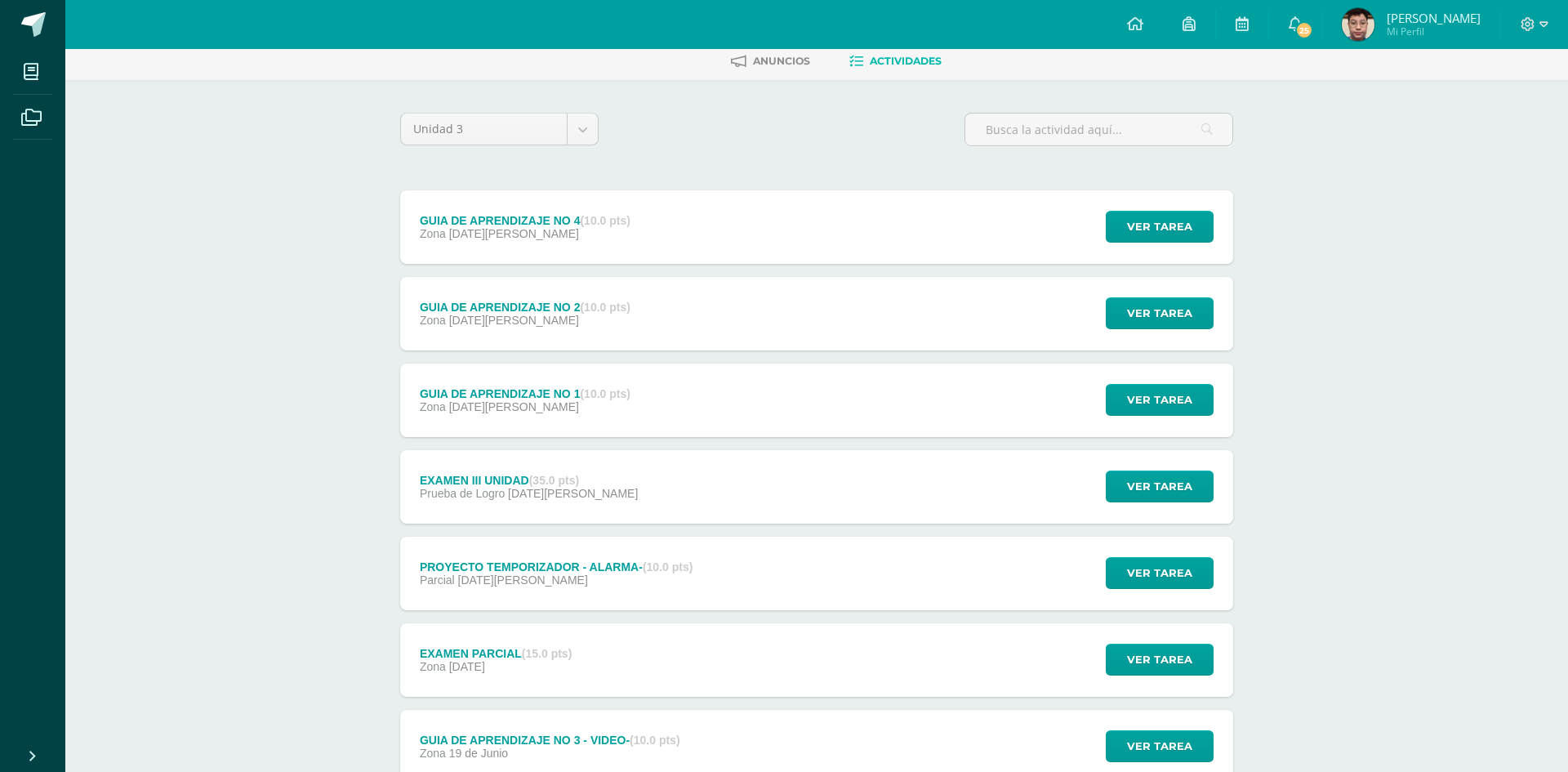
click at [1140, 579] on div "EXAMEN III UNIDAD Computación Aplicada (Informática) Fecha: [DATE][PERSON_NAME]…" at bounding box center [784, 386] width 1568 height 772
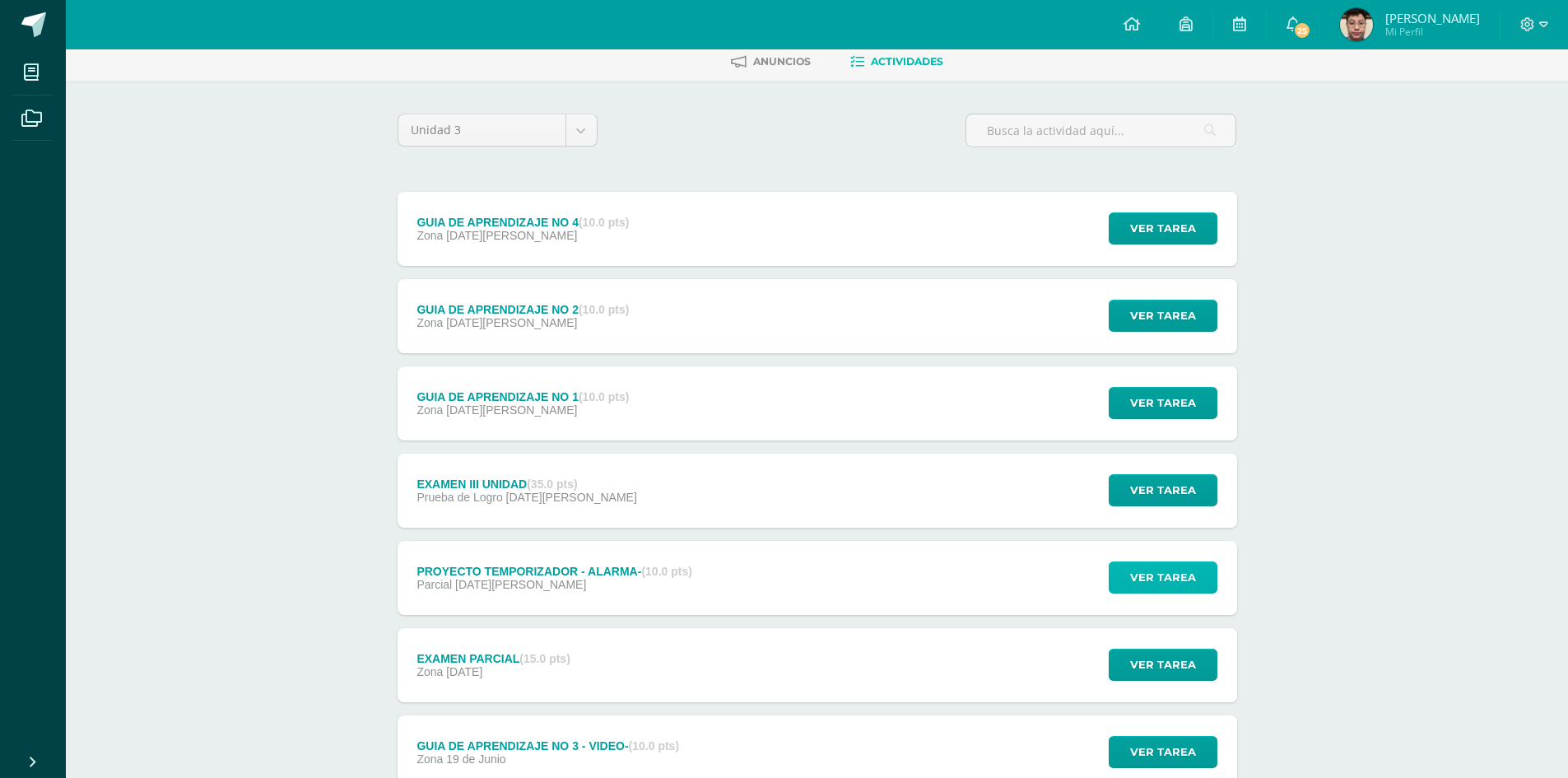
click at [1150, 584] on span "Ver tarea" at bounding box center [1163, 578] width 66 height 30
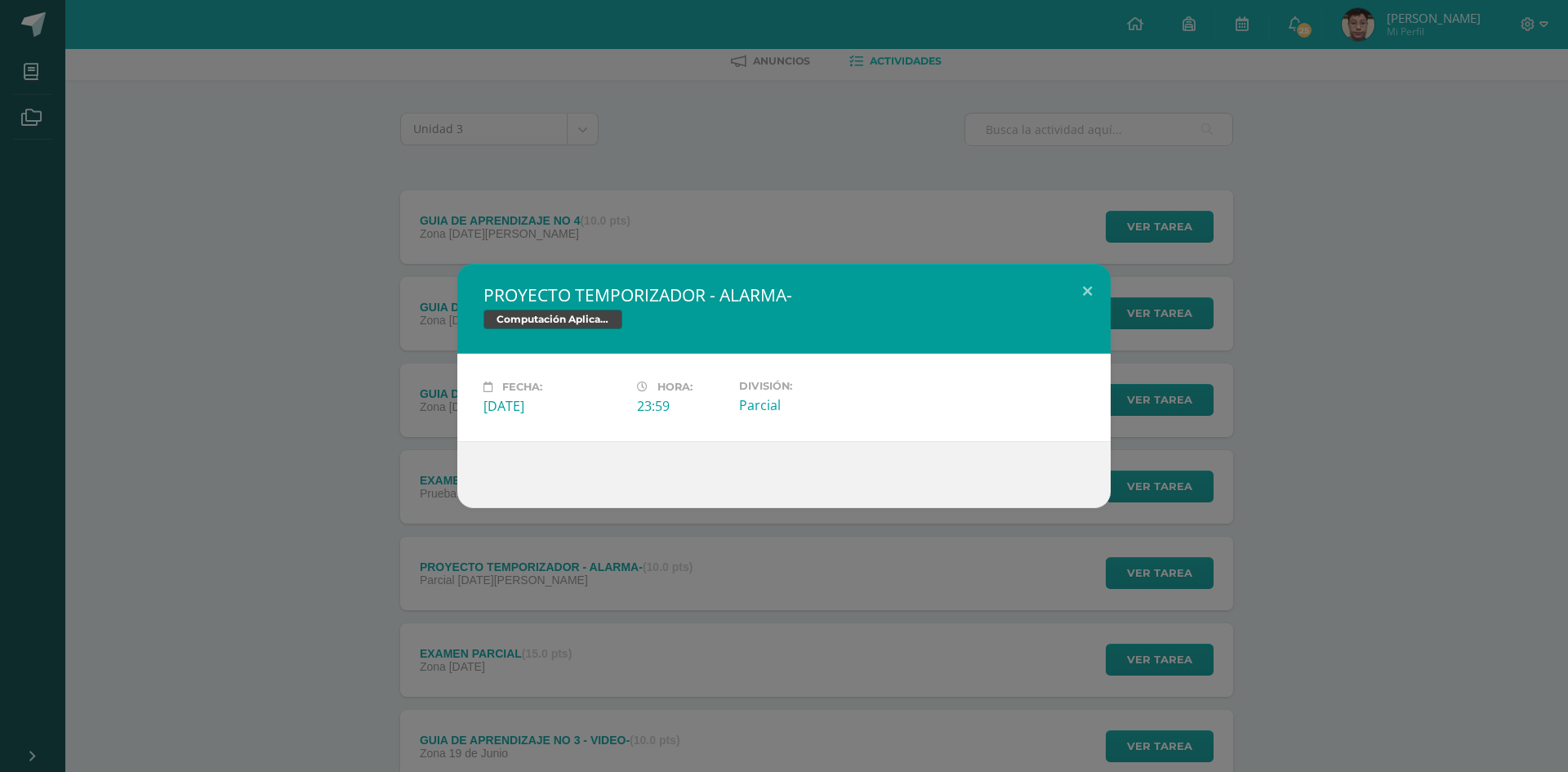
click at [982, 574] on div "PROYECTO TEMPORIZADOR - ALARMA- Computación Aplicada (Informática) Fecha: [DATE…" at bounding box center [784, 386] width 1568 height 772
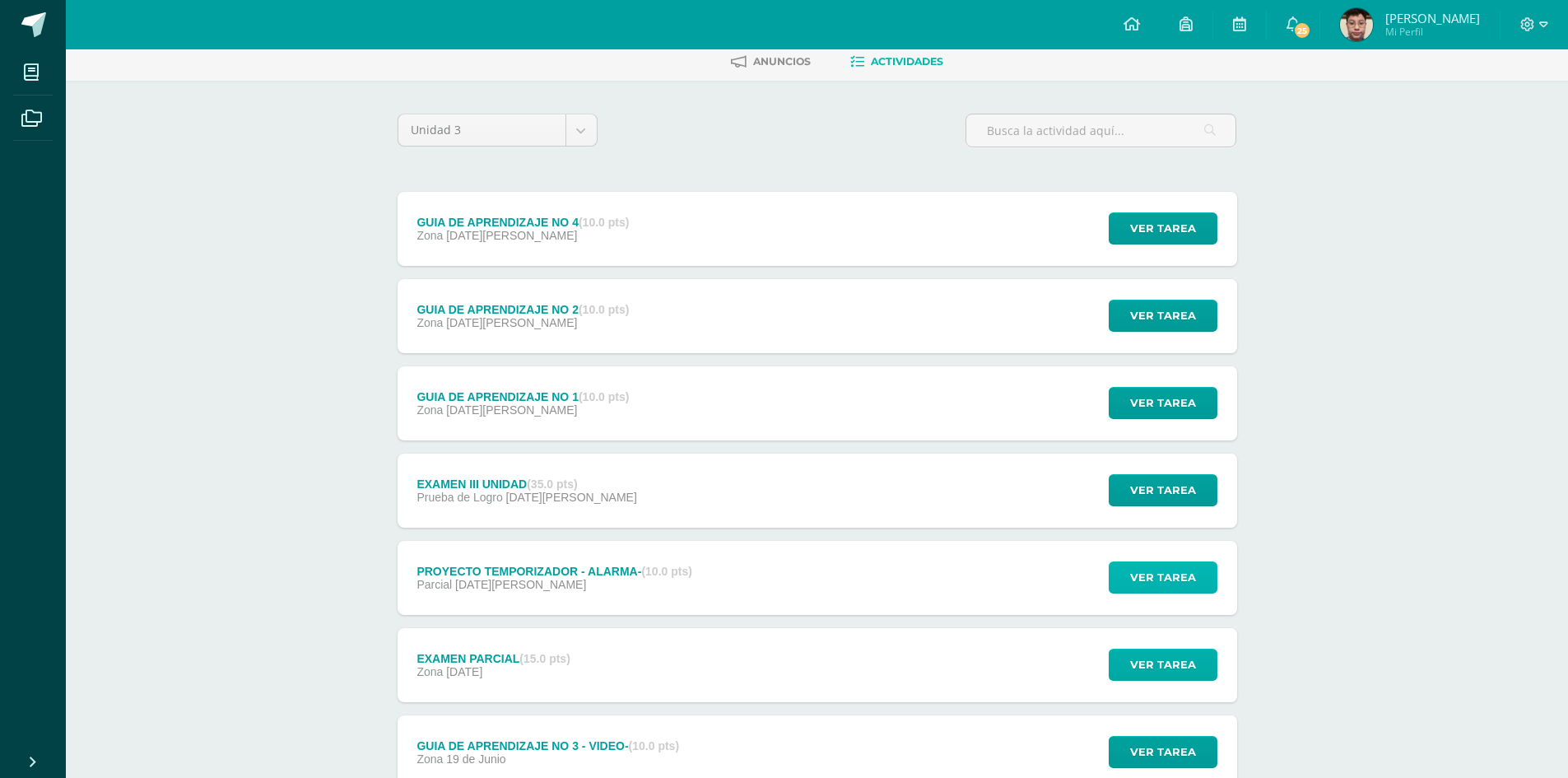
scroll to position [164, 0]
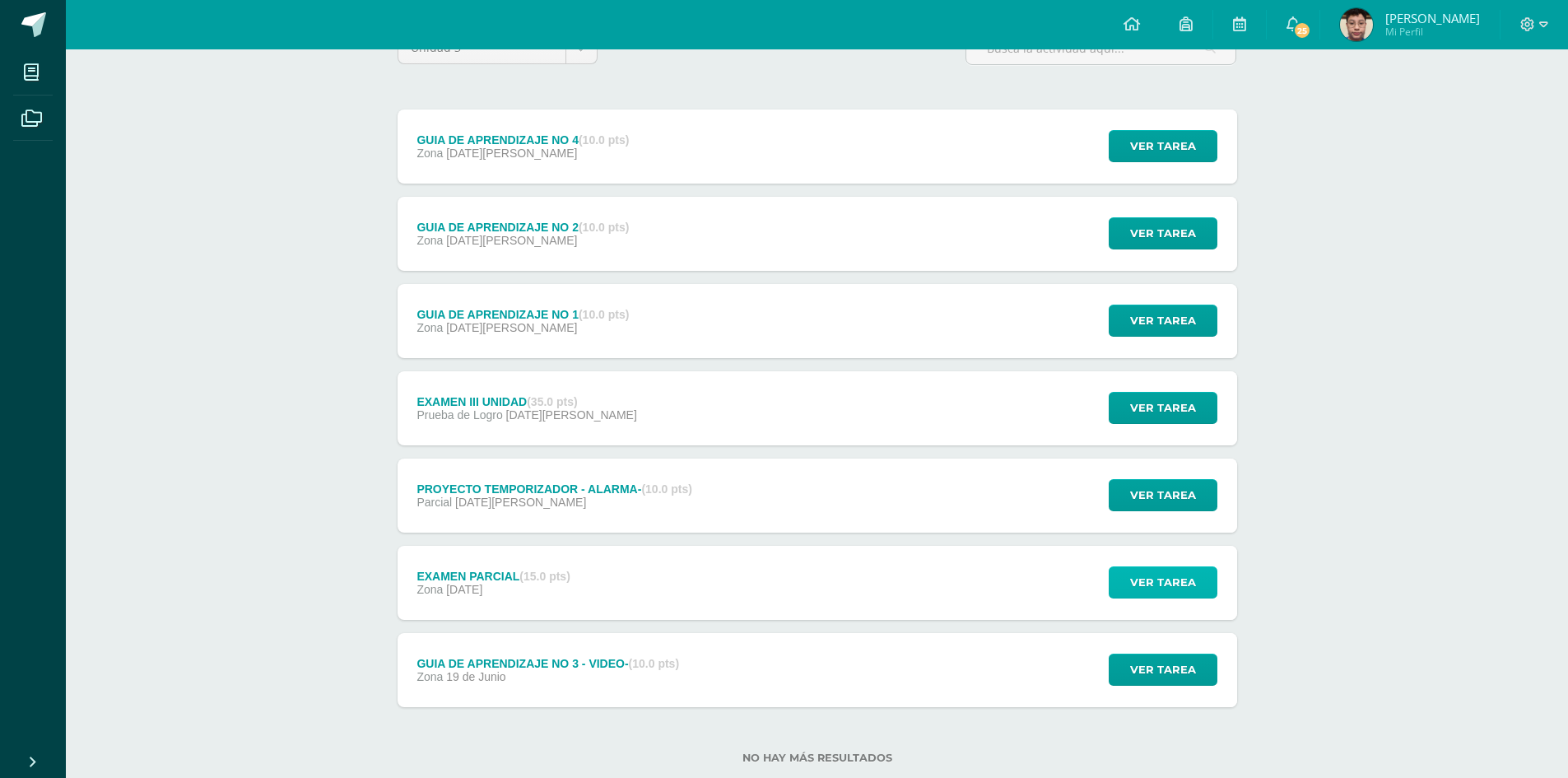
click at [1167, 592] on span "Ver tarea" at bounding box center [1163, 583] width 66 height 30
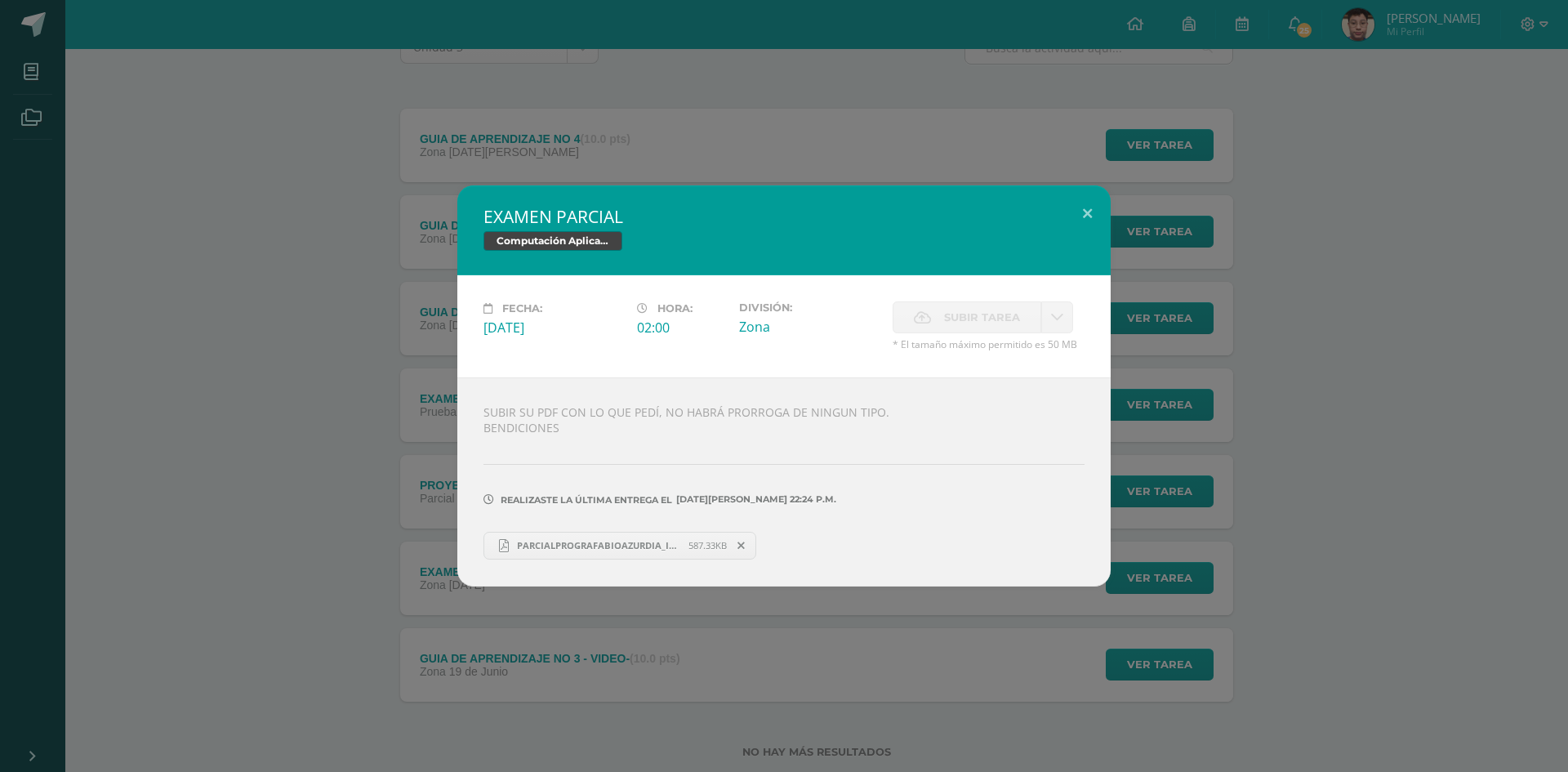
click at [574, 542] on span "PARCIALPROGRAFABIOAZURDIA_IVE3.pdf" at bounding box center [599, 545] width 180 height 12
click at [806, 628] on div "EXAMEN PARCIAL Computación Aplicada (Informática) Fecha: [DATE][PERSON_NAME]: 0…" at bounding box center [784, 386] width 1568 height 772
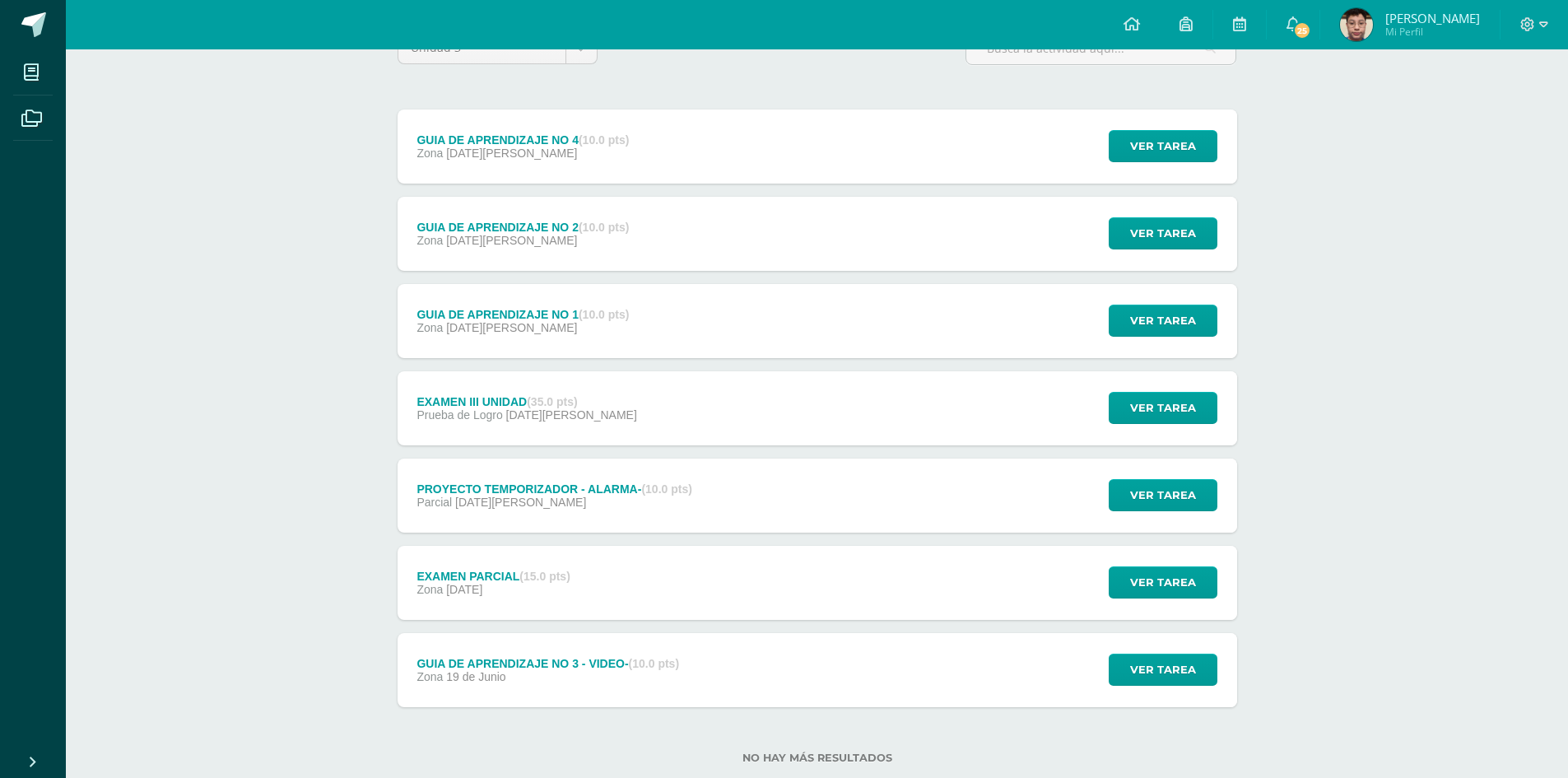
click at [668, 693] on div "GUIA DE APRENDIZAJE NO 3 - VIDEO- (10.0 pts) Zona [DATE][PERSON_NAME]" at bounding box center [548, 670] width 302 height 74
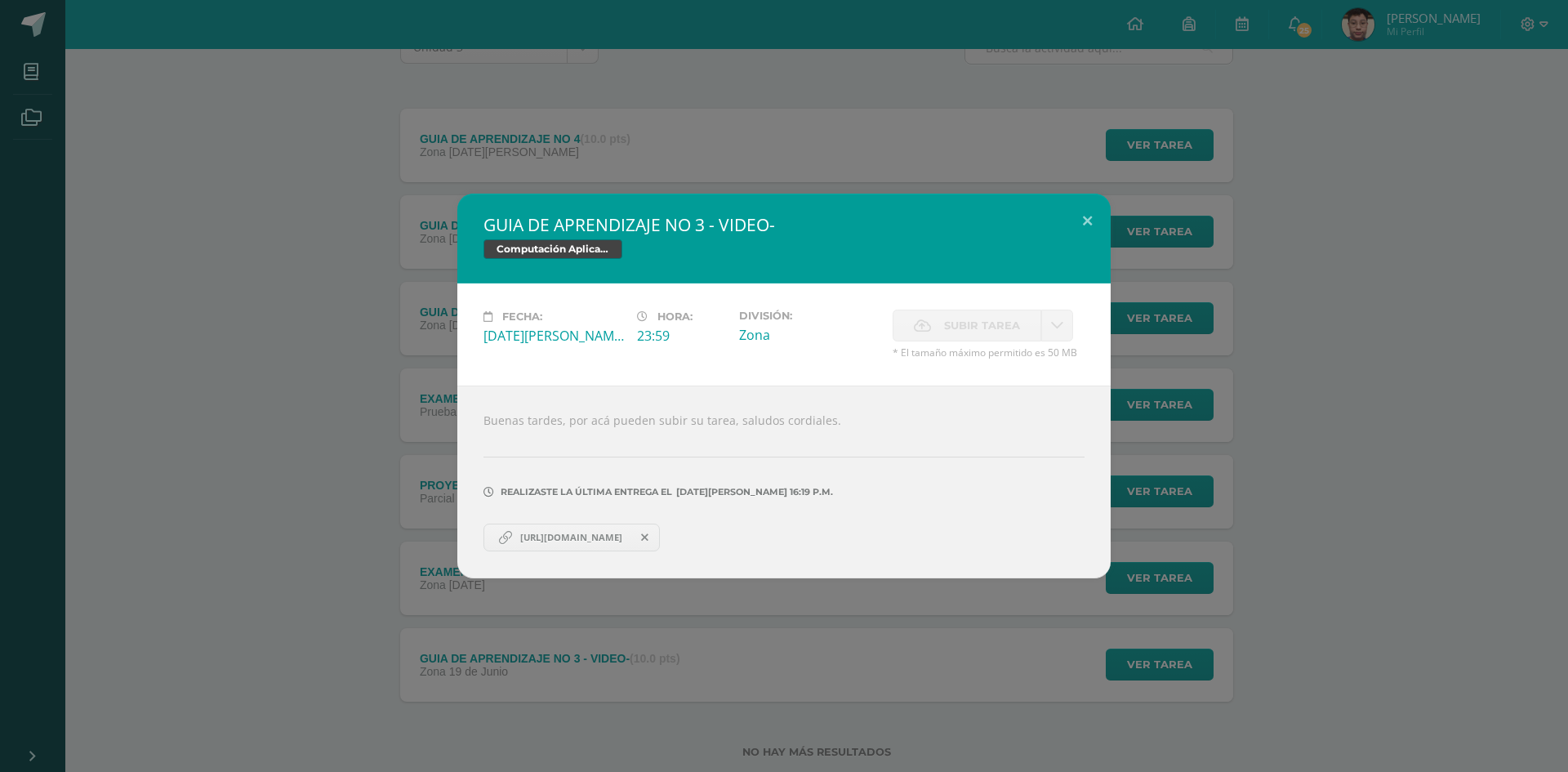
click at [422, 611] on div "GUIA DE APRENDIZAJE NO 3 - VIDEO- Computación Aplicada (Informática) Fecha: [DA…" at bounding box center [784, 386] width 1568 height 772
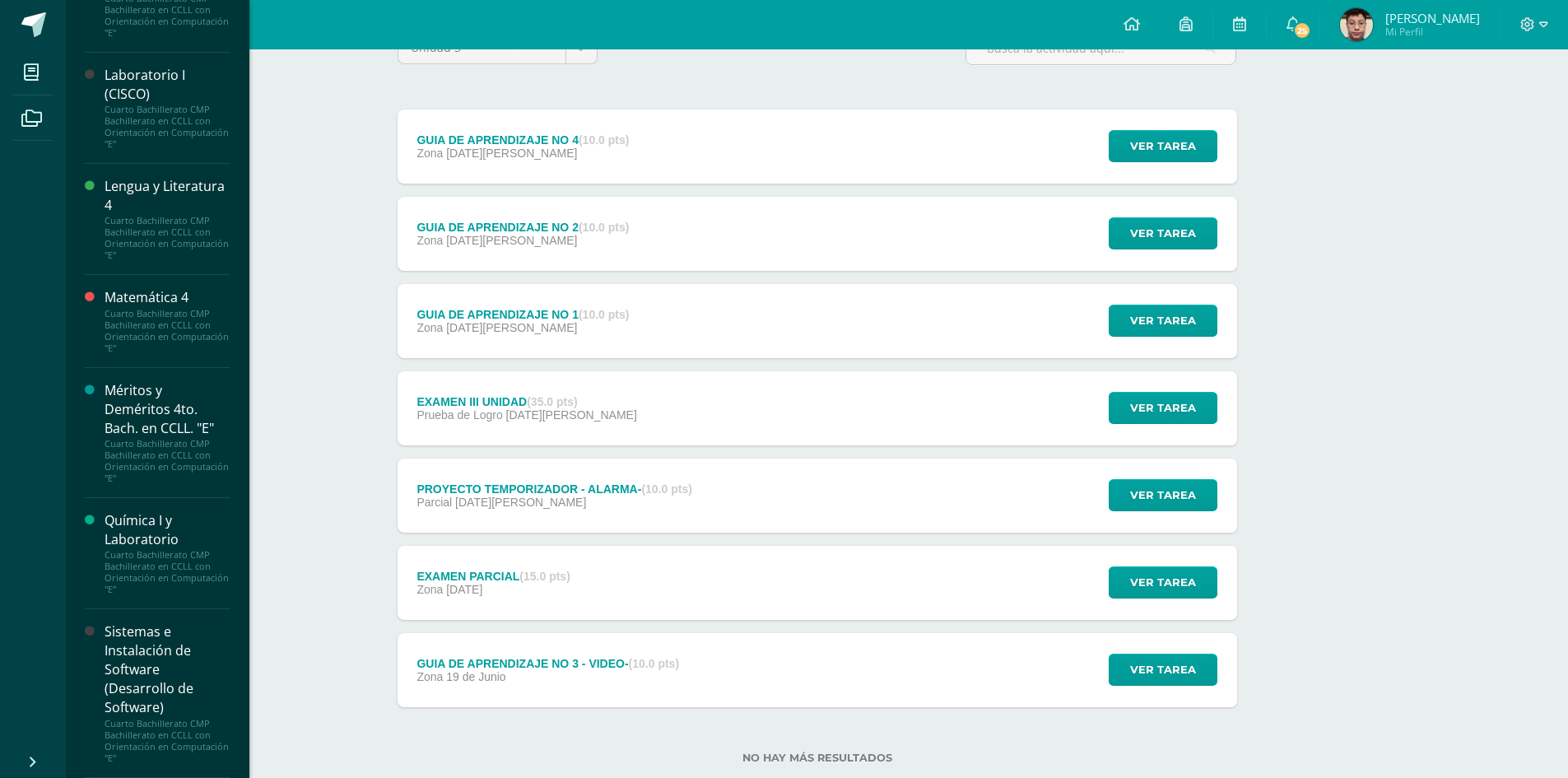
scroll to position [204, 0]
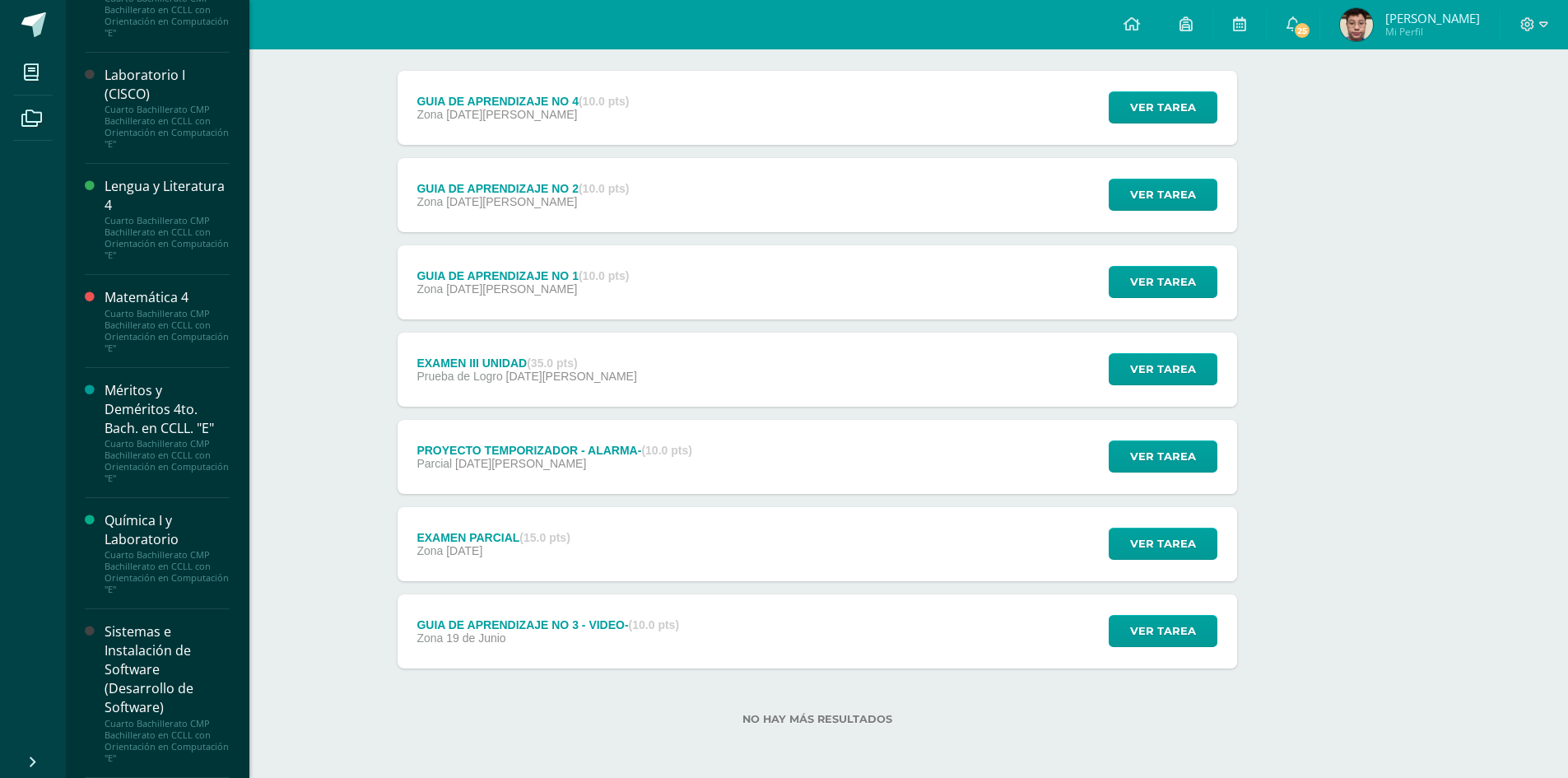
click at [179, 707] on div "Sistemas e Instalación de Software (Desarrollo de Software)" at bounding box center [167, 671] width 125 height 96
click at [173, 666] on div "Sistemas e Instalación de Software (Desarrollo de Software)" at bounding box center [167, 671] width 125 height 96
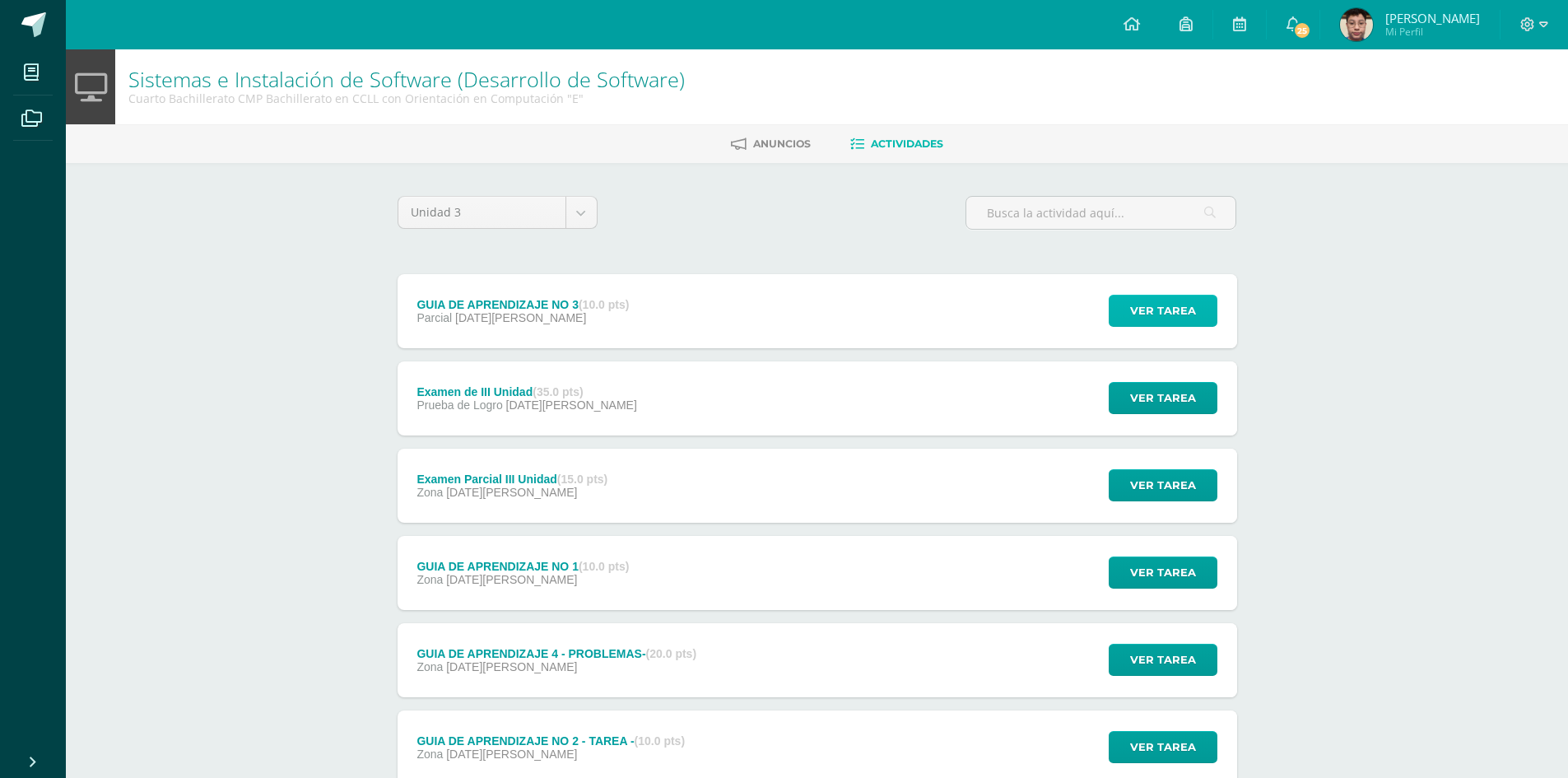
click at [1206, 299] on button "Ver tarea" at bounding box center [1163, 311] width 109 height 32
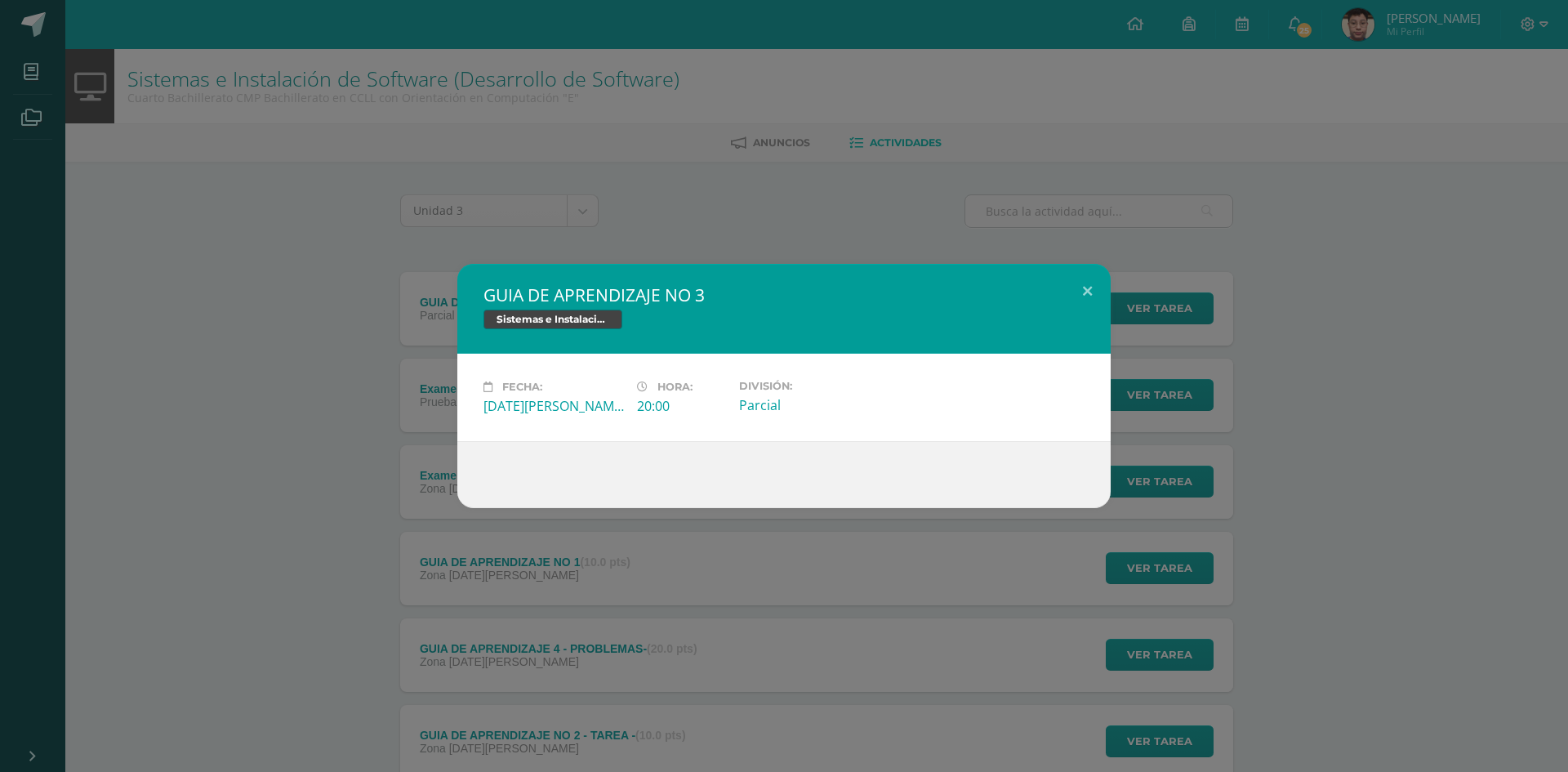
click at [1137, 387] on div "GUIA DE APRENDIZAJE NO 3 Sistemas e Instalación de Software (Desarrollo de Soft…" at bounding box center [784, 386] width 1555 height 245
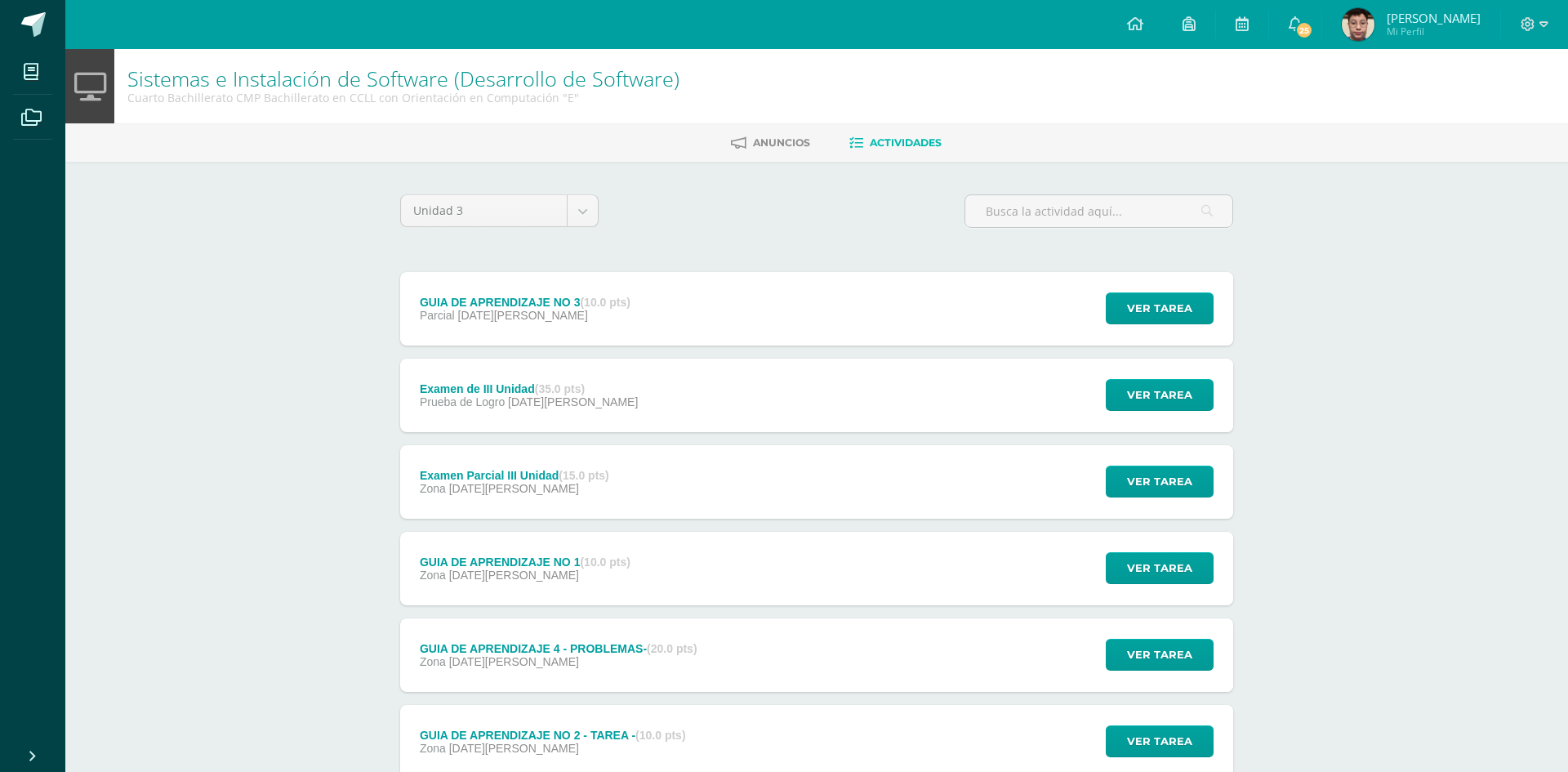
click at [1145, 386] on div "GUIA DE APRENDIZAJE NO 3 Sistemas e Instalación de Software (Desarrollo de Soft…" at bounding box center [784, 386] width 1555 height 245
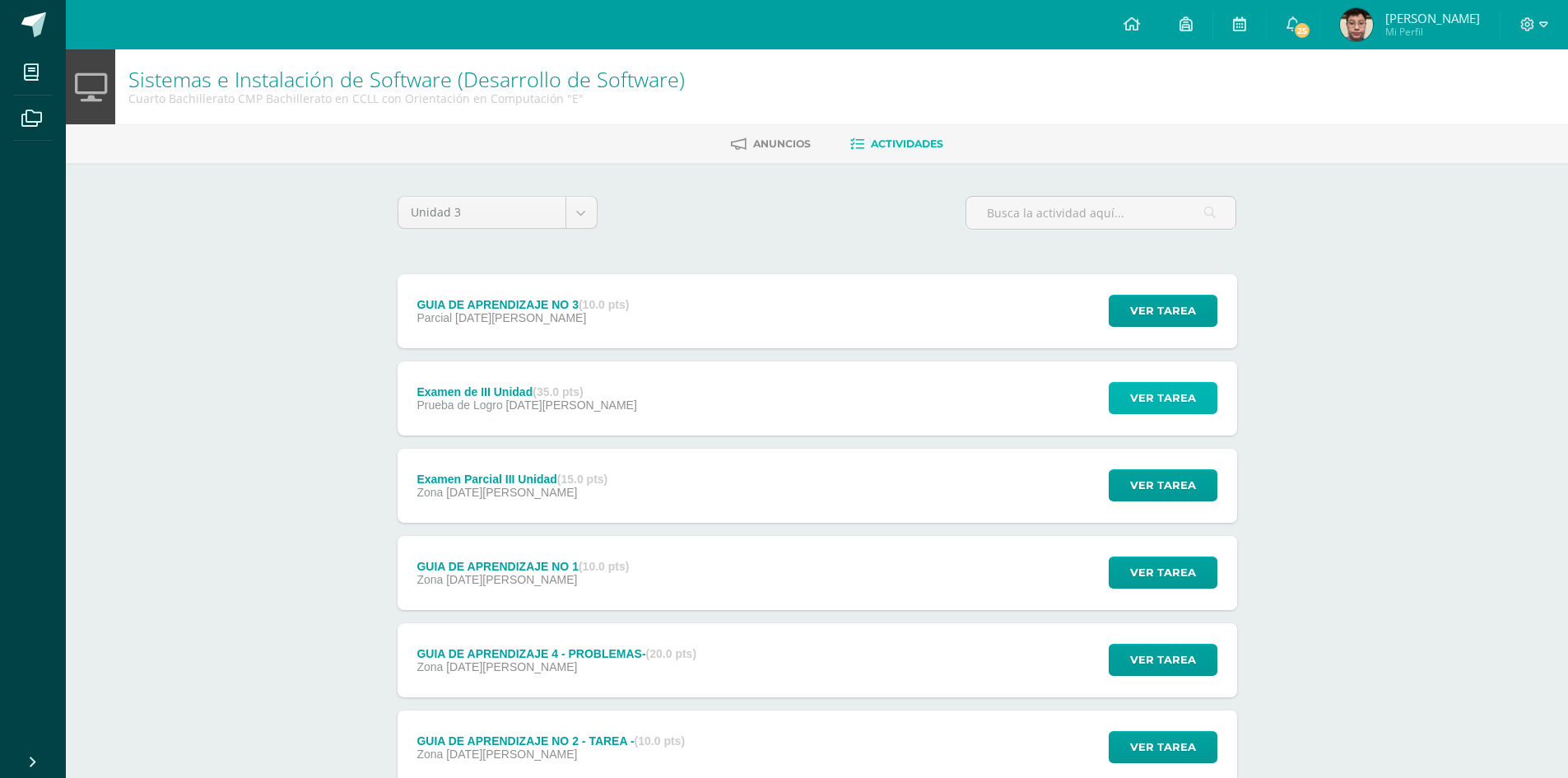
click at [1149, 412] on span "Ver tarea" at bounding box center [1163, 398] width 66 height 30
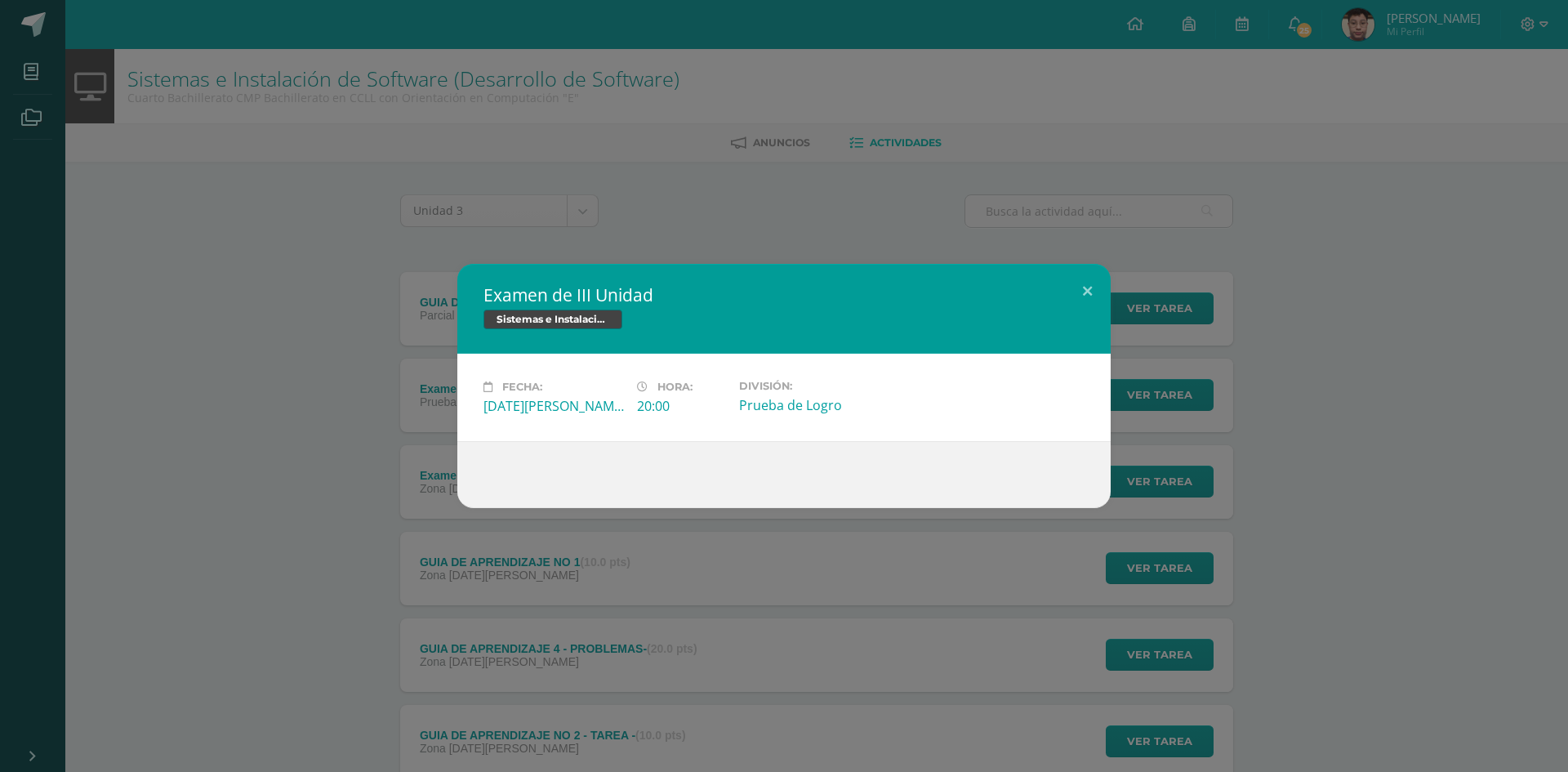
drag, startPoint x: 1206, startPoint y: 432, endPoint x: 1198, endPoint y: 445, distance: 15.3
click at [1206, 435] on div "Examen de III Unidad Sistemas e Instalación de Software (Desarrollo de Software…" at bounding box center [784, 386] width 1555 height 245
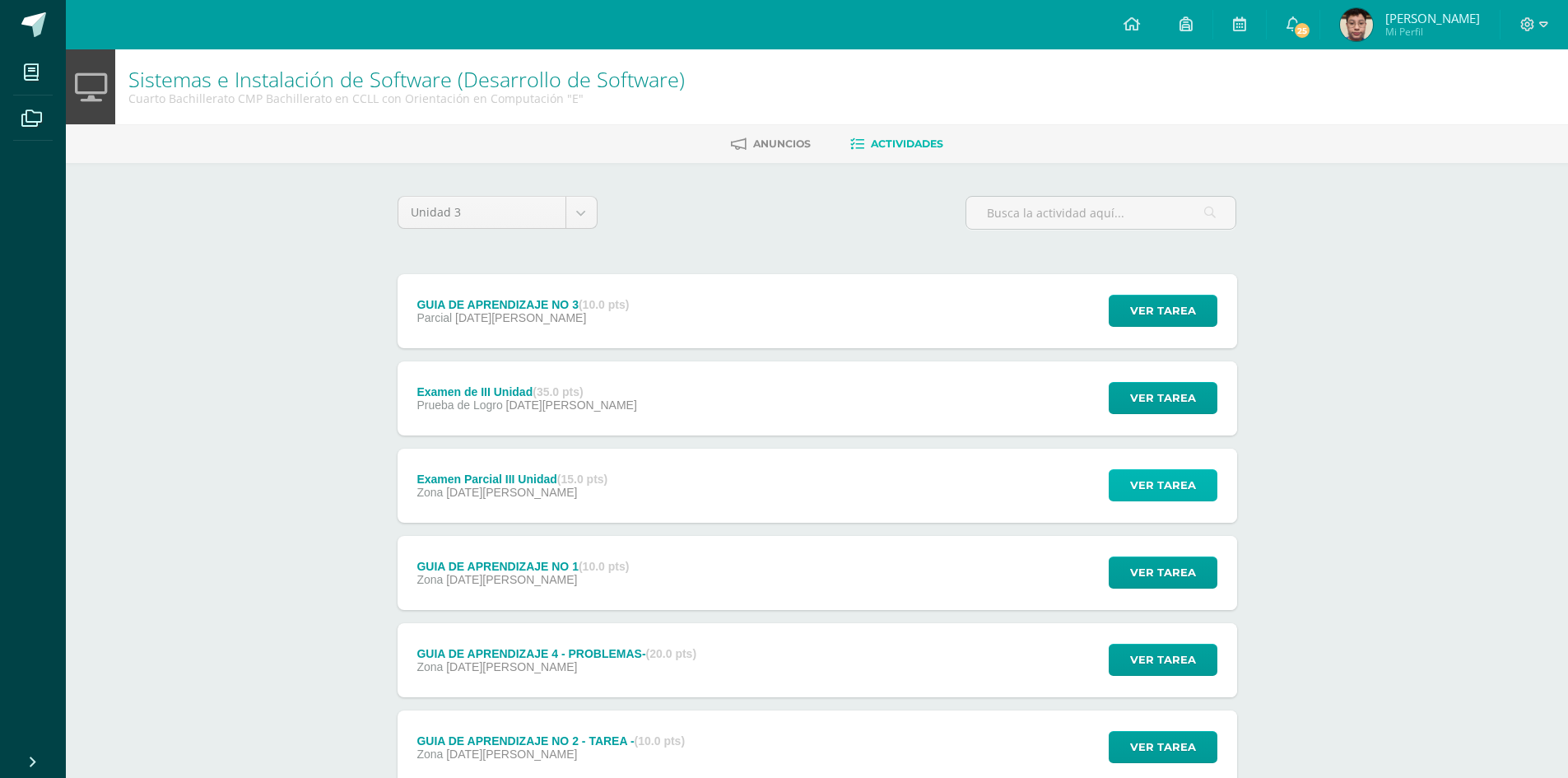
click at [1175, 487] on span "Ver tarea" at bounding box center [1163, 485] width 66 height 30
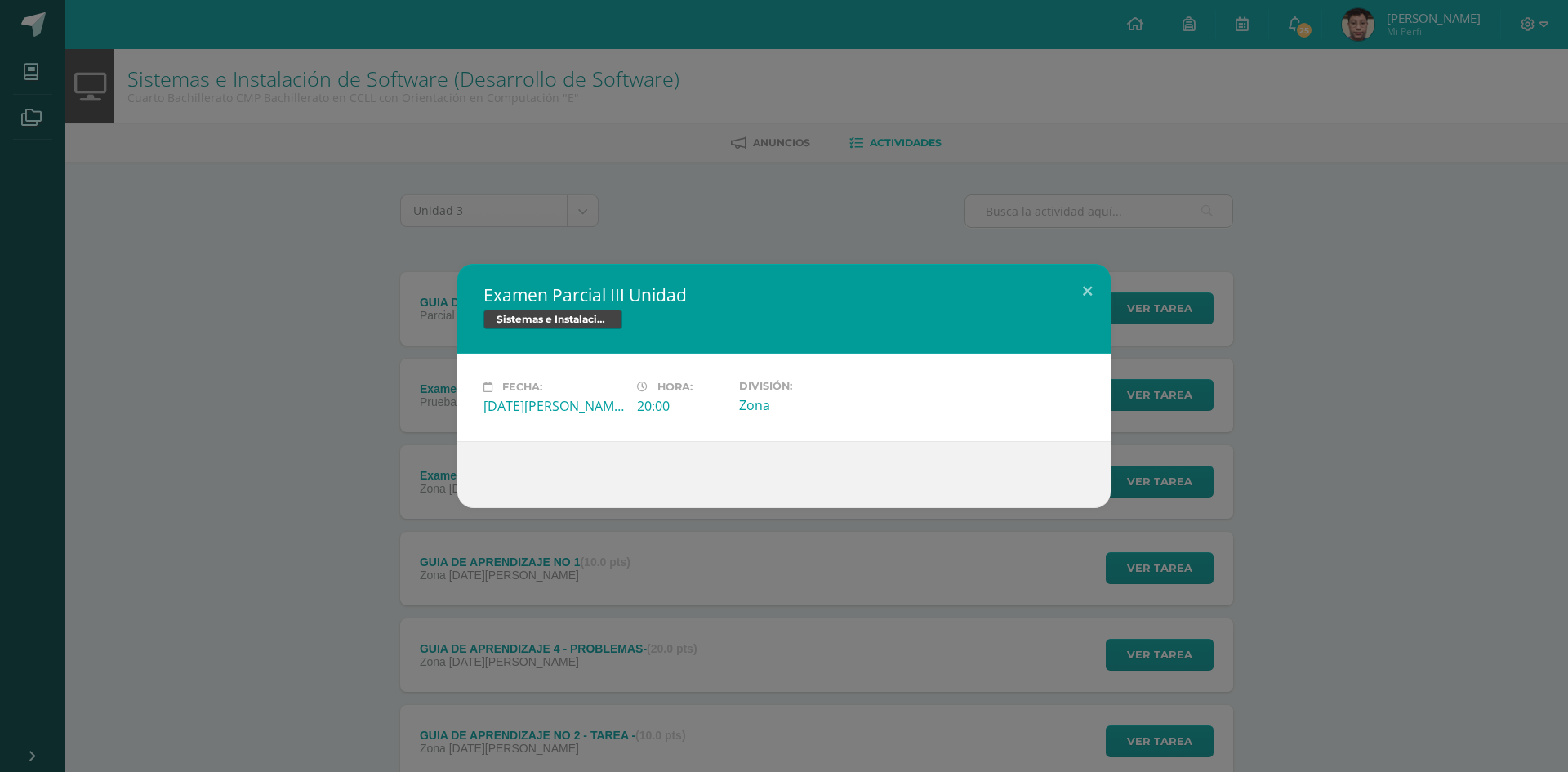
drag, startPoint x: 1174, startPoint y: 483, endPoint x: 1167, endPoint y: 504, distance: 22.1
click at [1176, 483] on div "Examen Parcial III Unidad Sistemas e Instalación de Software (Desarrollo de Sof…" at bounding box center [784, 386] width 1555 height 245
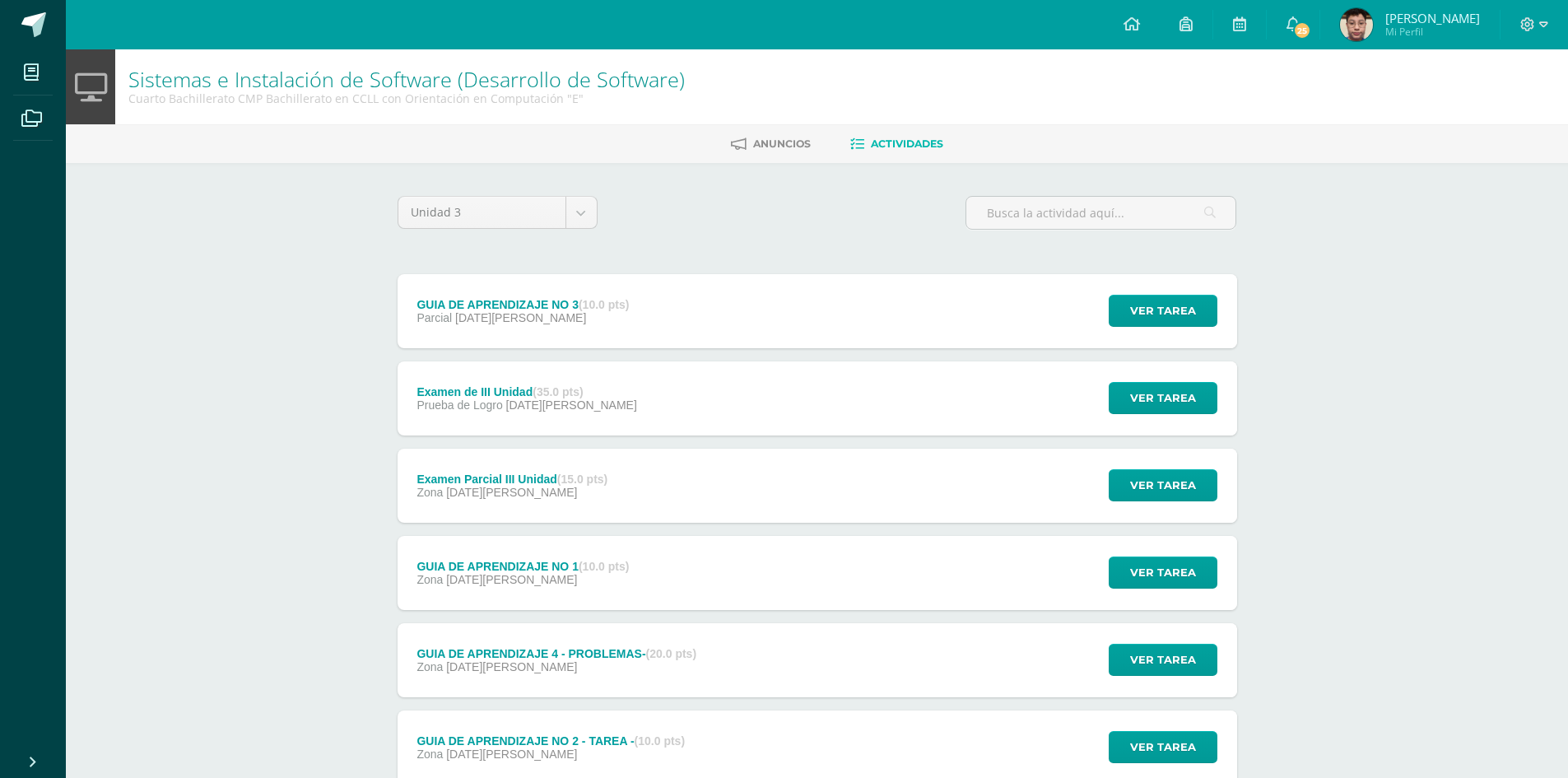
click at [1153, 595] on div "Ver tarea" at bounding box center [1161, 573] width 153 height 74
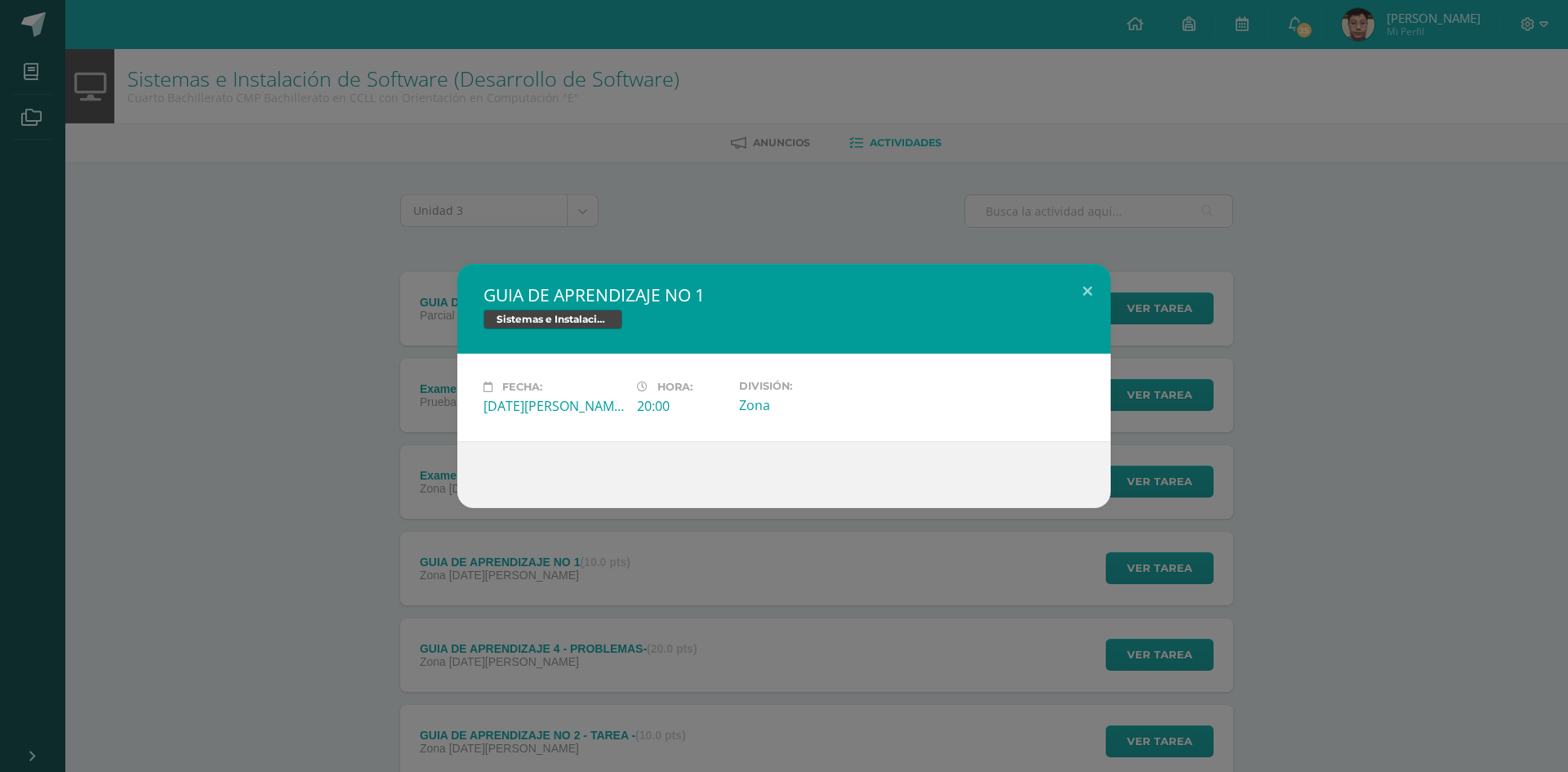
drag, startPoint x: 1155, startPoint y: 576, endPoint x: 1166, endPoint y: 572, distance: 11.7
click at [1158, 575] on div "GUIA DE APRENDIZAJE NO 1 Sistemas e Instalación de Software (Desarrollo de Soft…" at bounding box center [784, 386] width 1568 height 772
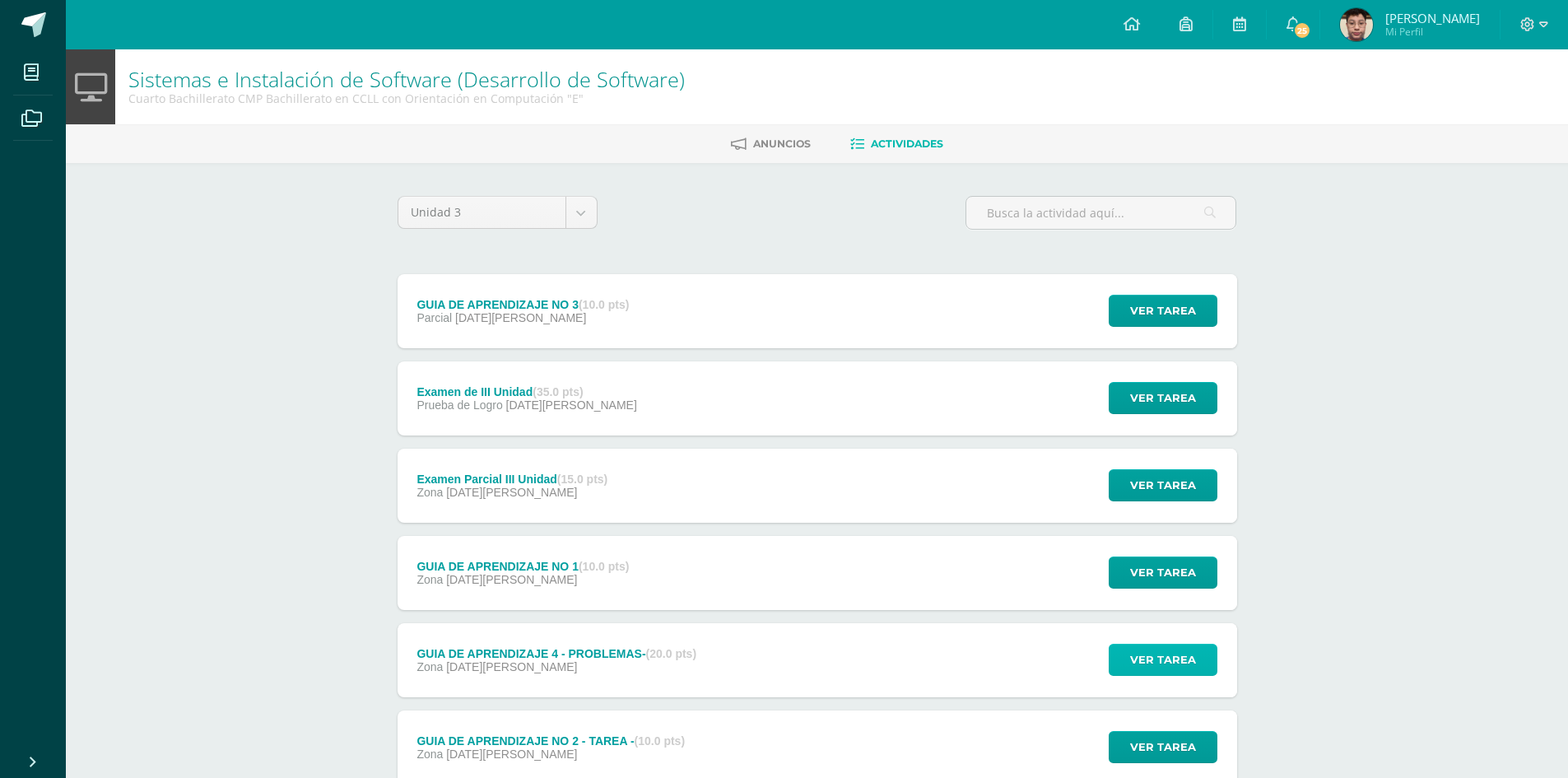
click at [1192, 653] on span "Ver tarea" at bounding box center [1163, 660] width 66 height 30
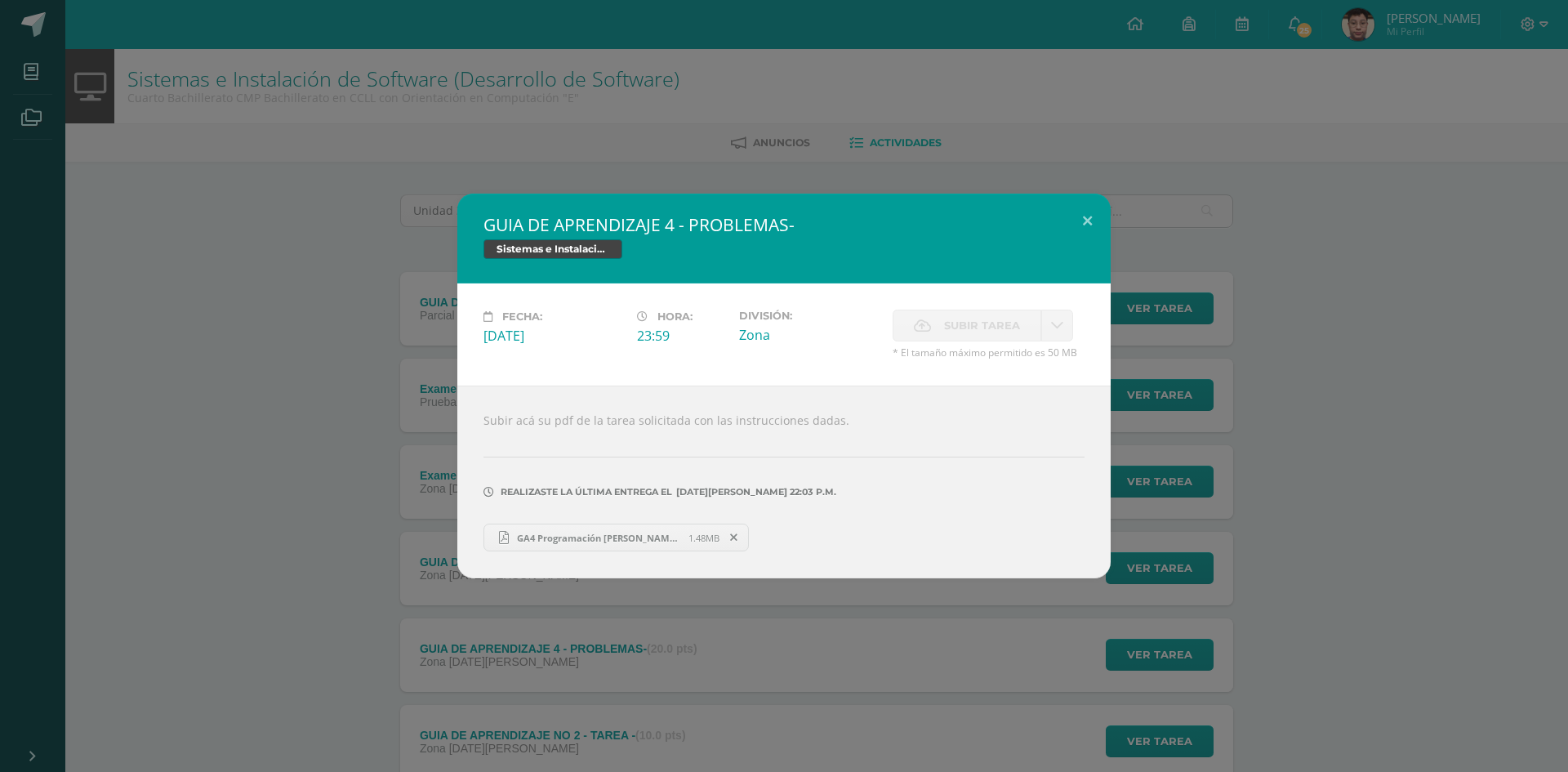
drag, startPoint x: 1225, startPoint y: 591, endPoint x: 1233, endPoint y: 590, distance: 8.1
click at [1227, 591] on div "GUIA DE APRENDIZAJE 4 - PROBLEMAS- Sistemas e Instalación de Software (Desarrol…" at bounding box center [784, 386] width 1568 height 772
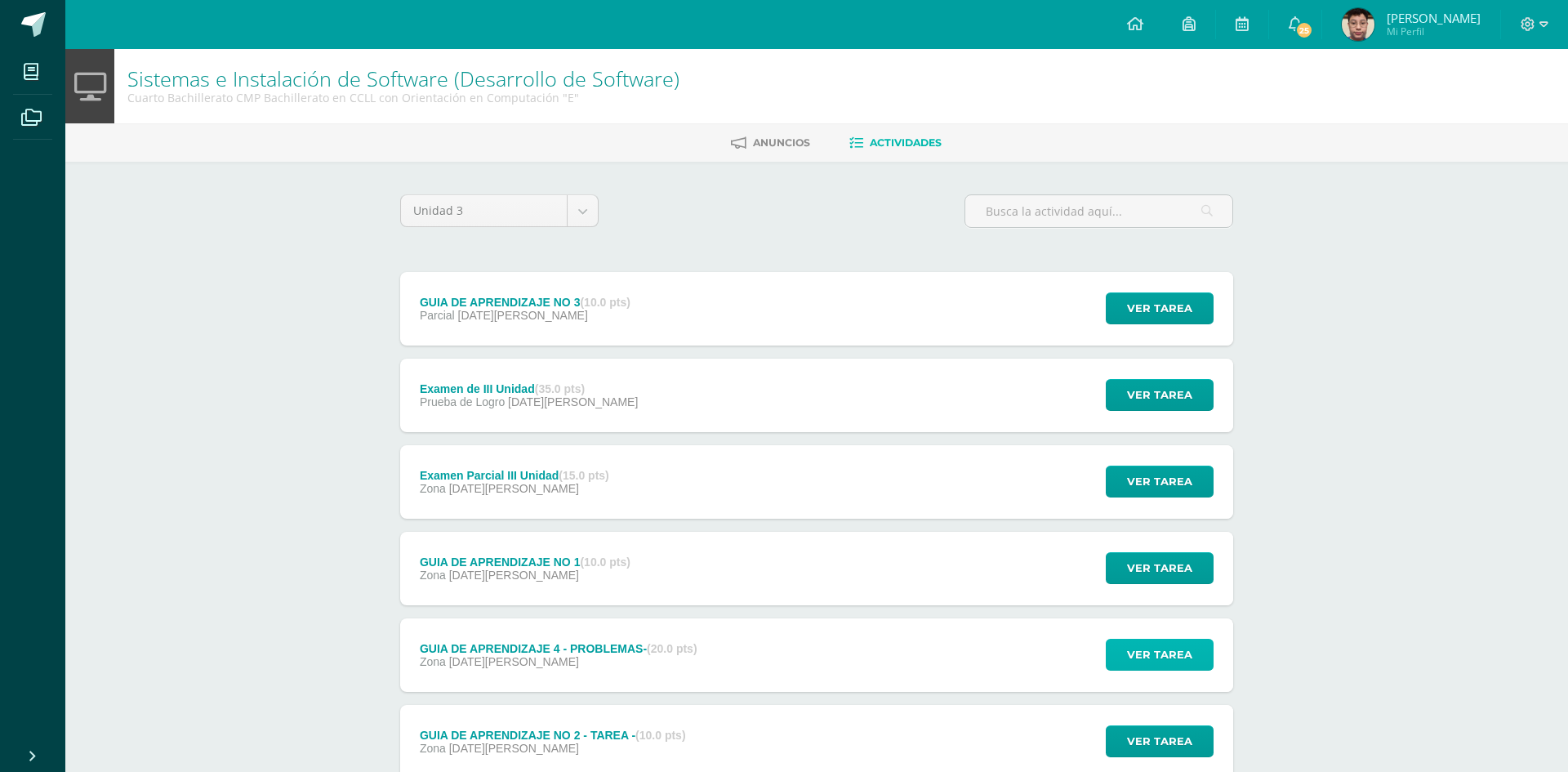
click at [1145, 657] on span "Ver tarea" at bounding box center [1160, 655] width 66 height 30
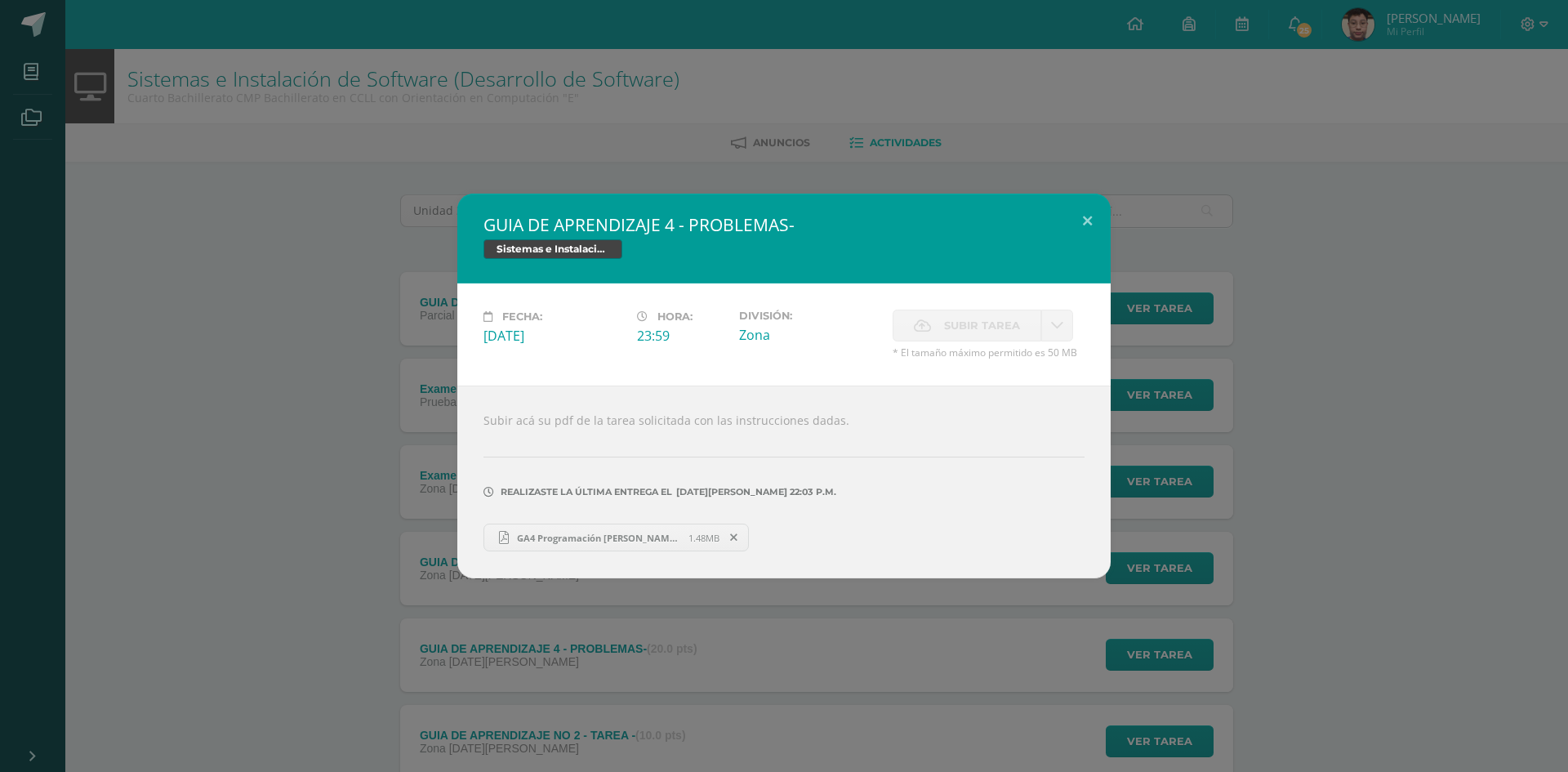
click at [567, 543] on span "GA4 Programación Fabio Azurdia IVE 3.pdf" at bounding box center [599, 537] width 180 height 12
